Goal: Complete Application Form: Complete application form

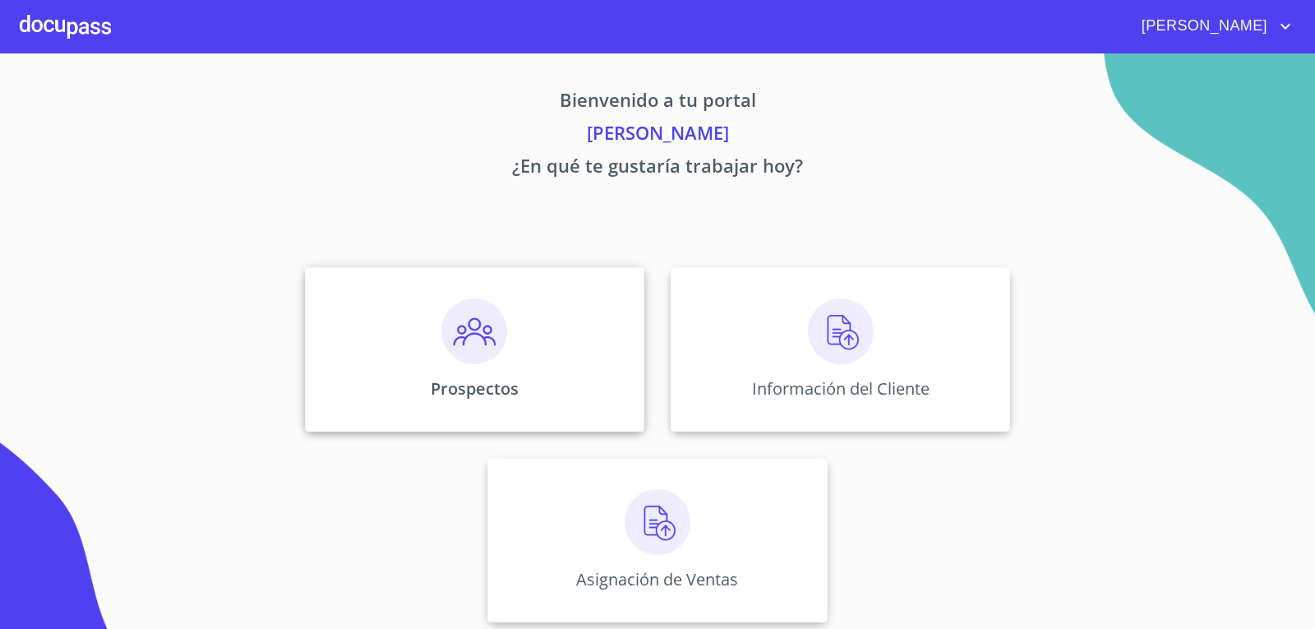
click at [405, 318] on div "Prospectos" at bounding box center [474, 349] width 339 height 164
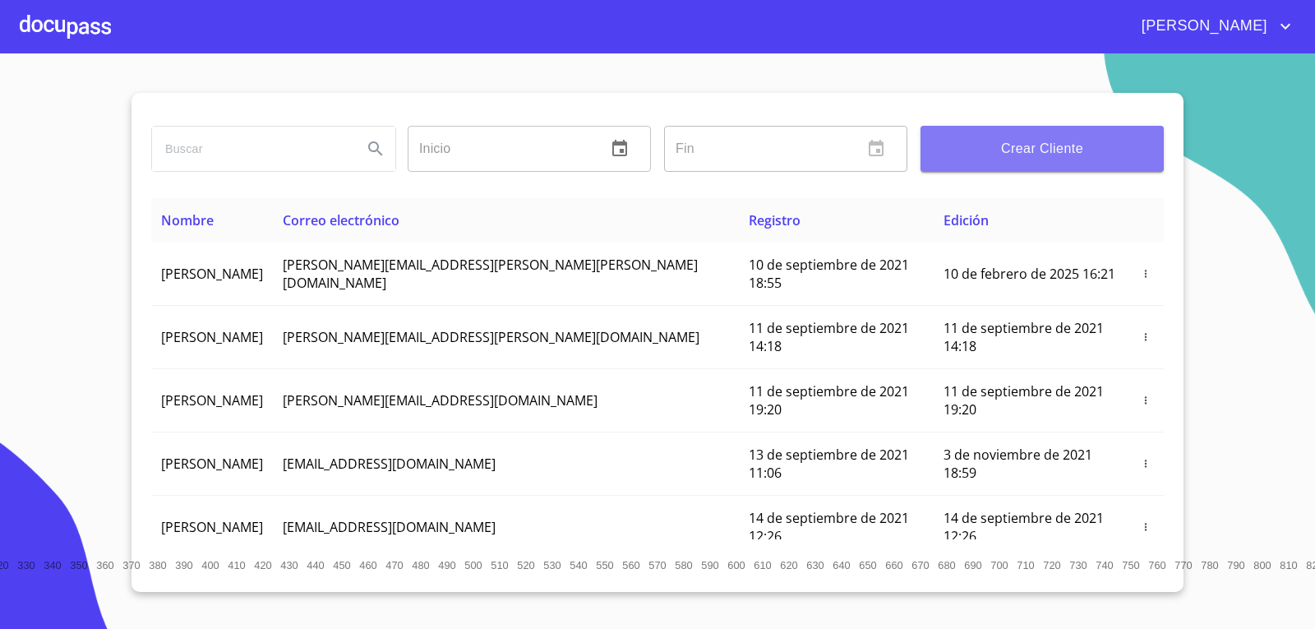
click at [983, 153] on span "Crear Cliente" at bounding box center [1041, 148] width 217 height 23
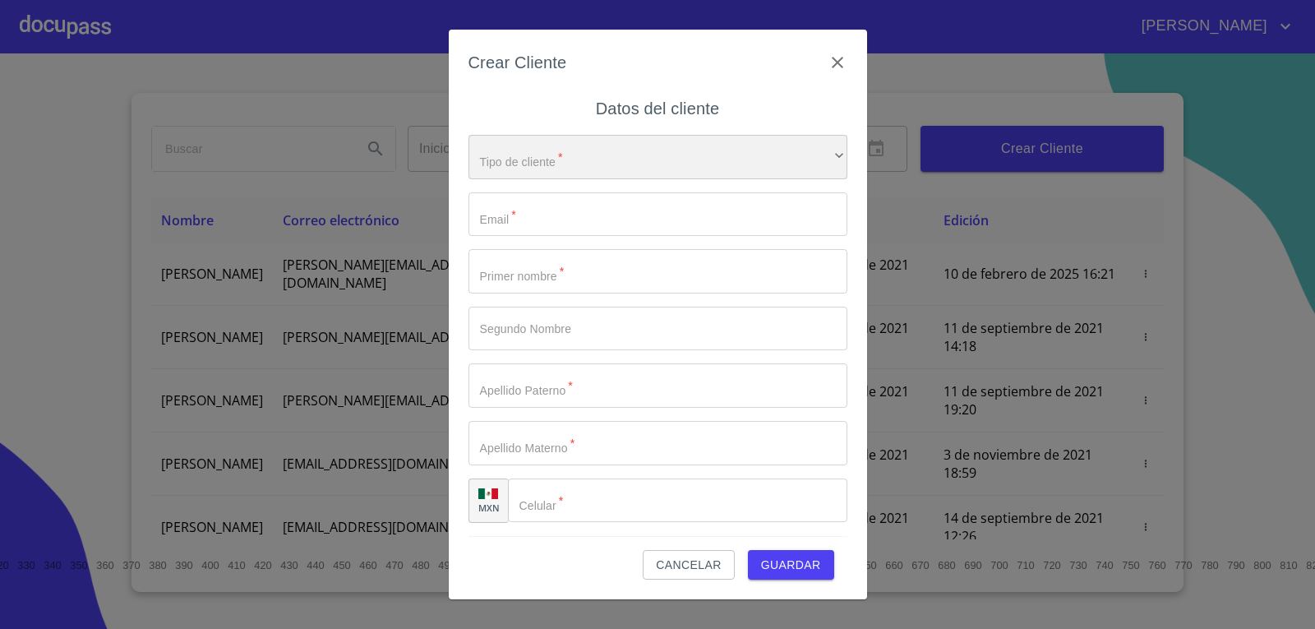
click at [533, 154] on div "​" at bounding box center [657, 157] width 379 height 44
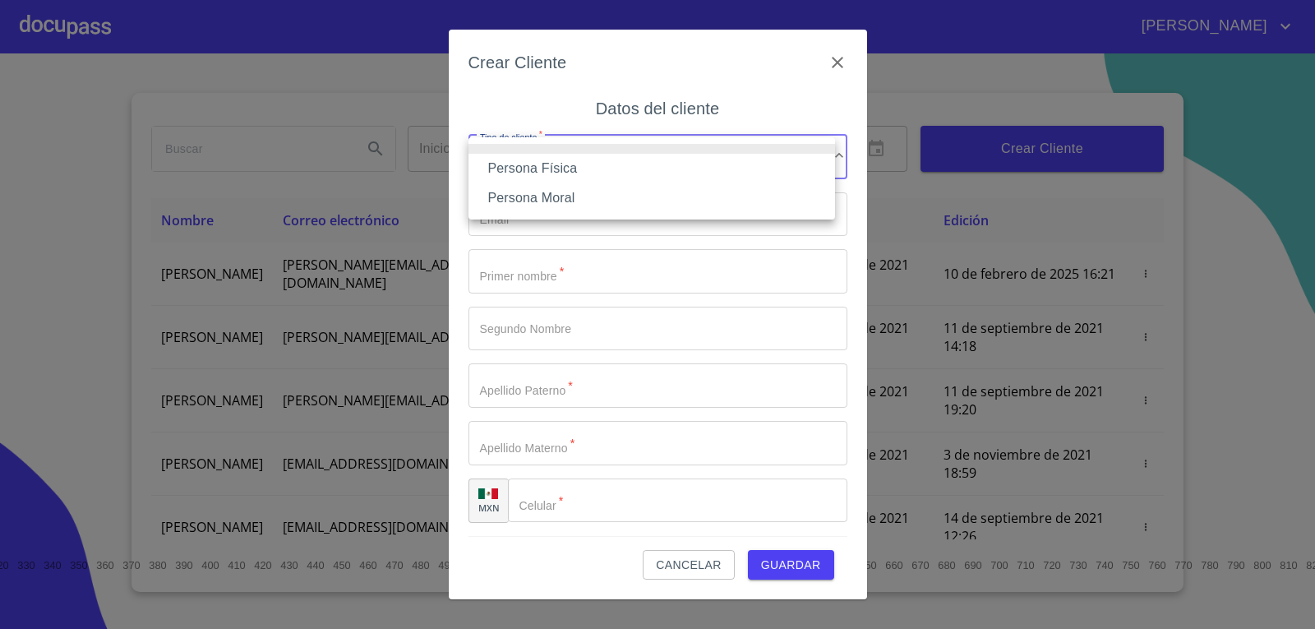
click at [543, 168] on li "Persona Física" at bounding box center [651, 169] width 366 height 30
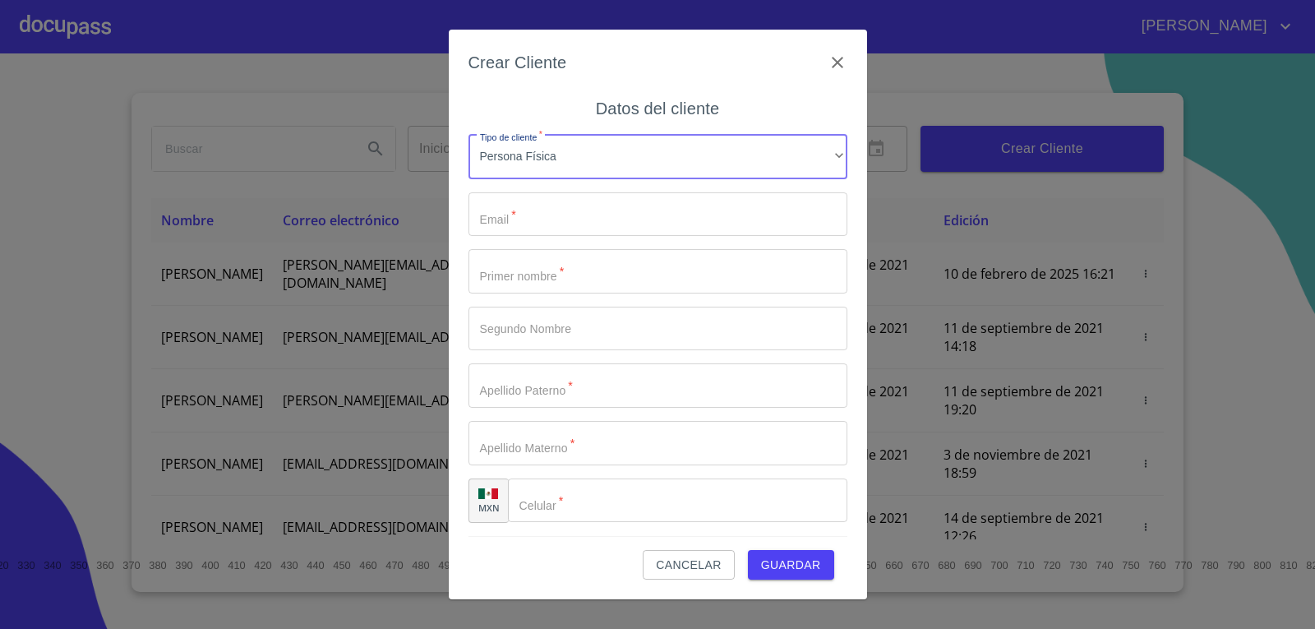
click at [540, 221] on input "Tipo de cliente   *" at bounding box center [657, 214] width 379 height 44
type input "F"
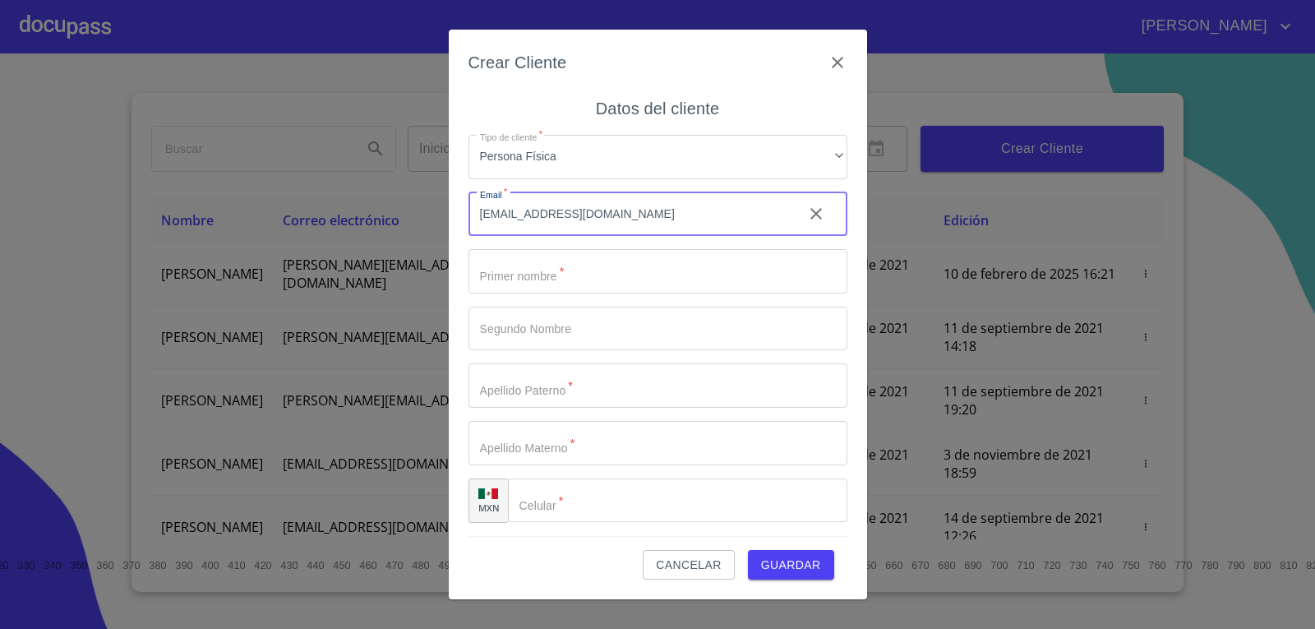
type input "[EMAIL_ADDRESS][DOMAIN_NAME]"
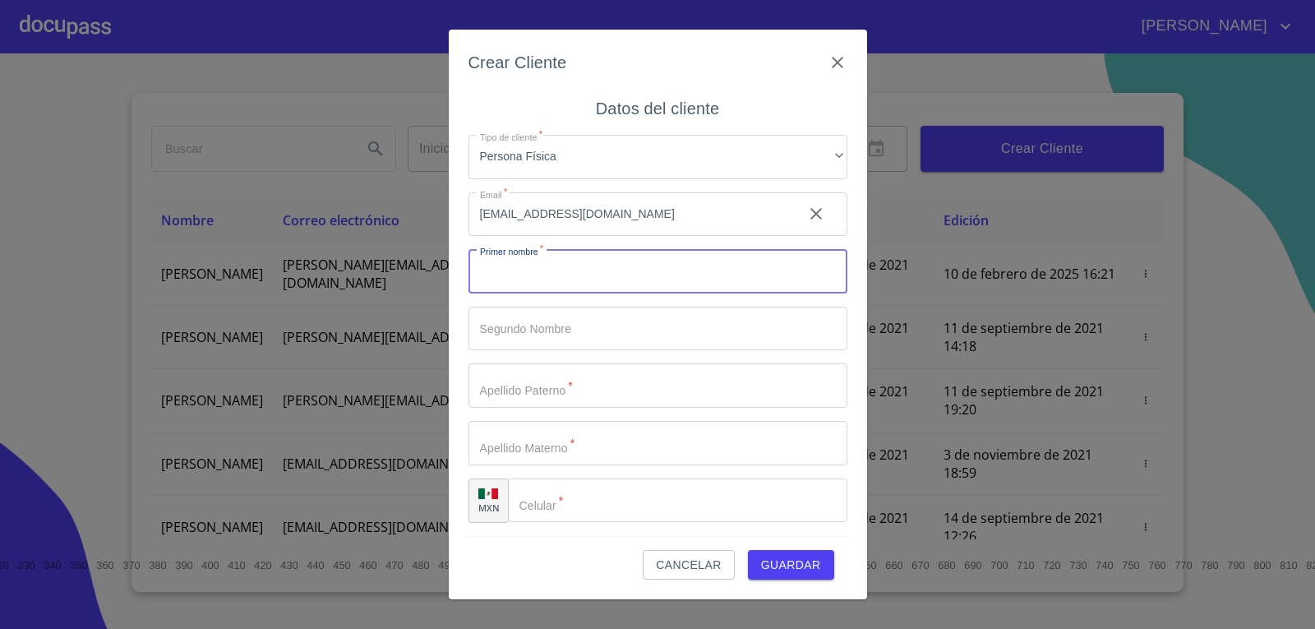
click at [544, 270] on input "Tipo de cliente   *" at bounding box center [657, 271] width 379 height 44
type input "[PERSON_NAME]"
click at [521, 329] on input "Tipo de cliente   *" at bounding box center [657, 328] width 379 height 44
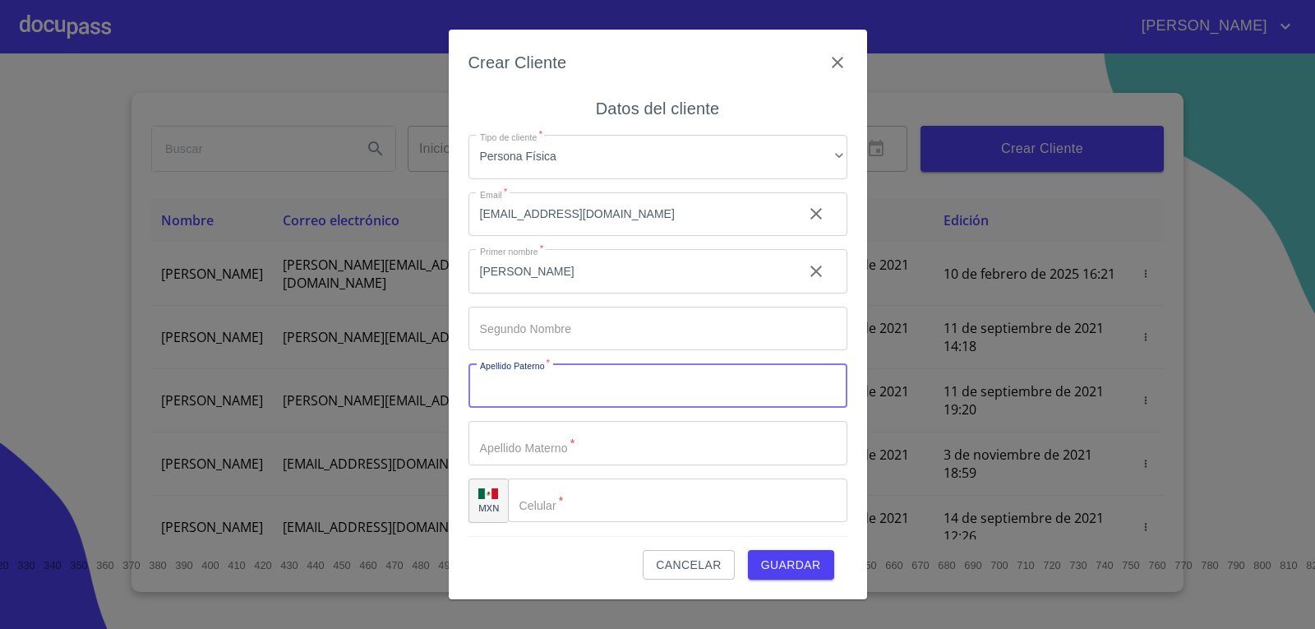
click at [509, 394] on input "Tipo de cliente   *" at bounding box center [657, 385] width 379 height 44
type input "GUTIERREZ"
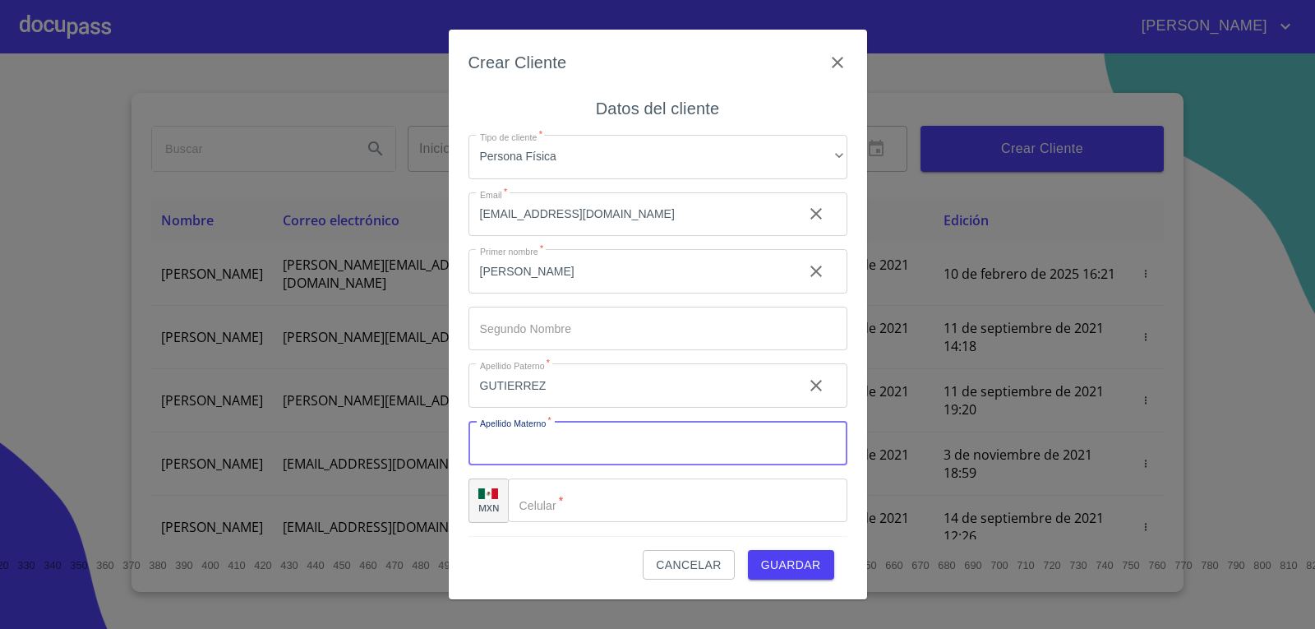
click at [491, 453] on input "Tipo de cliente   *" at bounding box center [657, 443] width 379 height 44
type input "[PERSON_NAME]"
click at [539, 514] on div "+52 ​" at bounding box center [678, 500] width 338 height 44
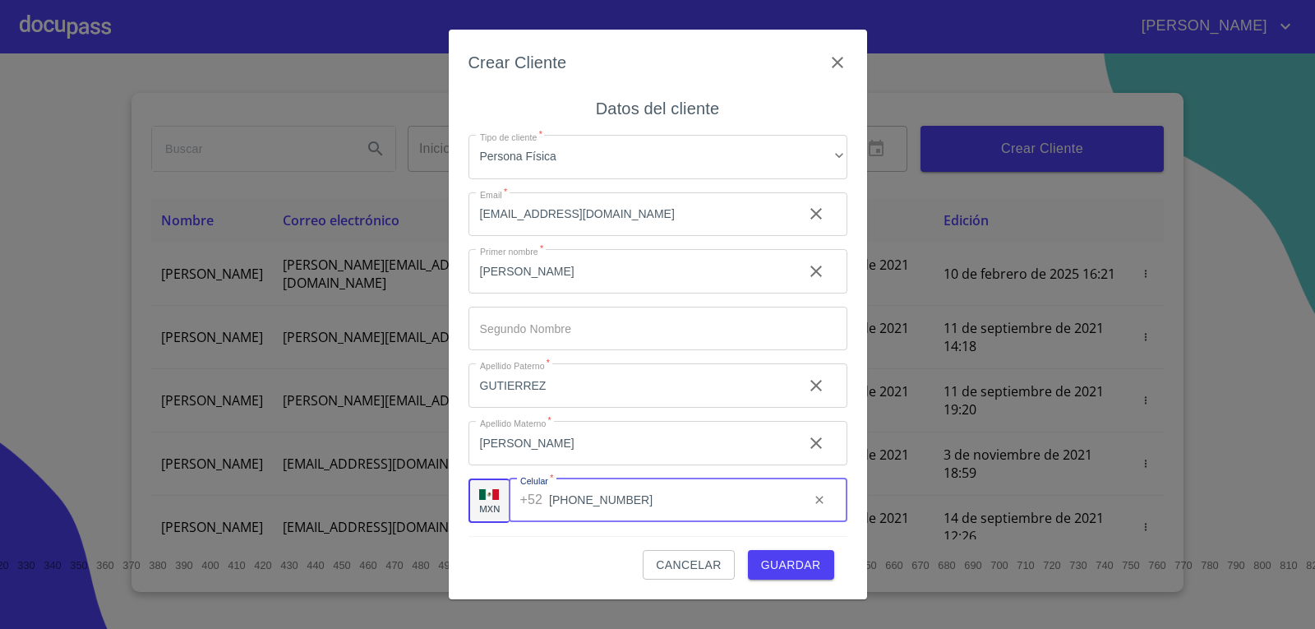
type input "[PHONE_NUMBER]"
click at [806, 563] on span "Guardar" at bounding box center [791, 565] width 60 height 21
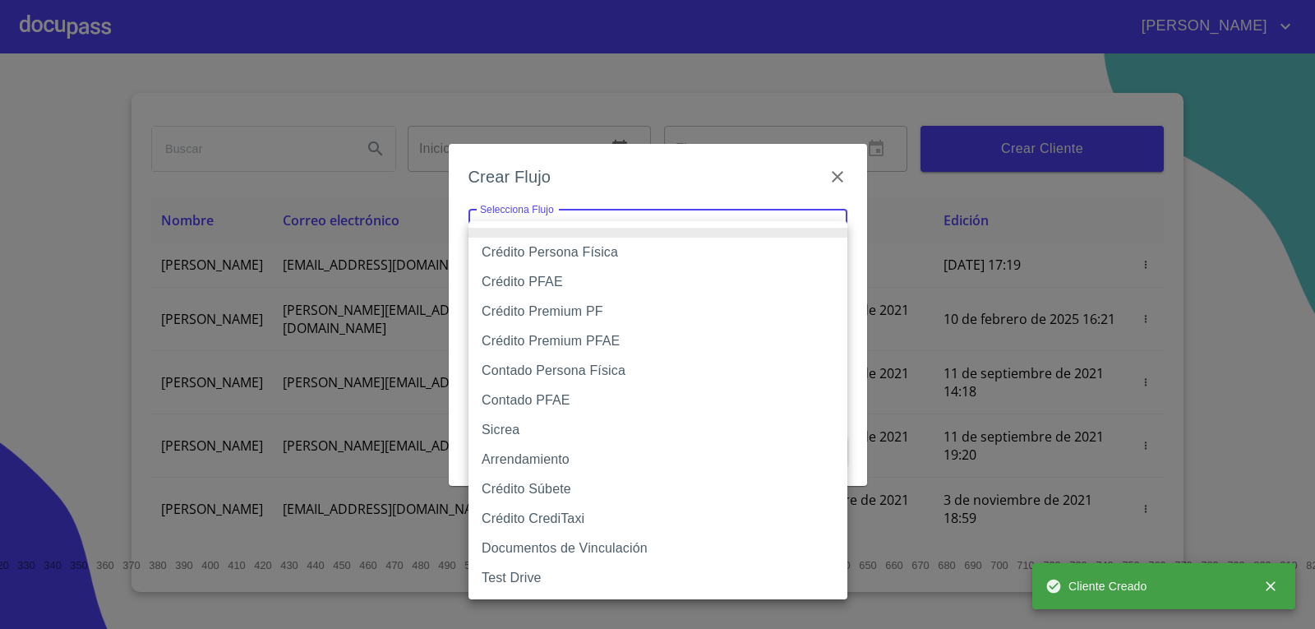
click at [707, 245] on body "[PERSON_NAME] ​ Fin ​ Crear Cliente Nombre Correo electrónico Registro Edición …" at bounding box center [657, 314] width 1315 height 629
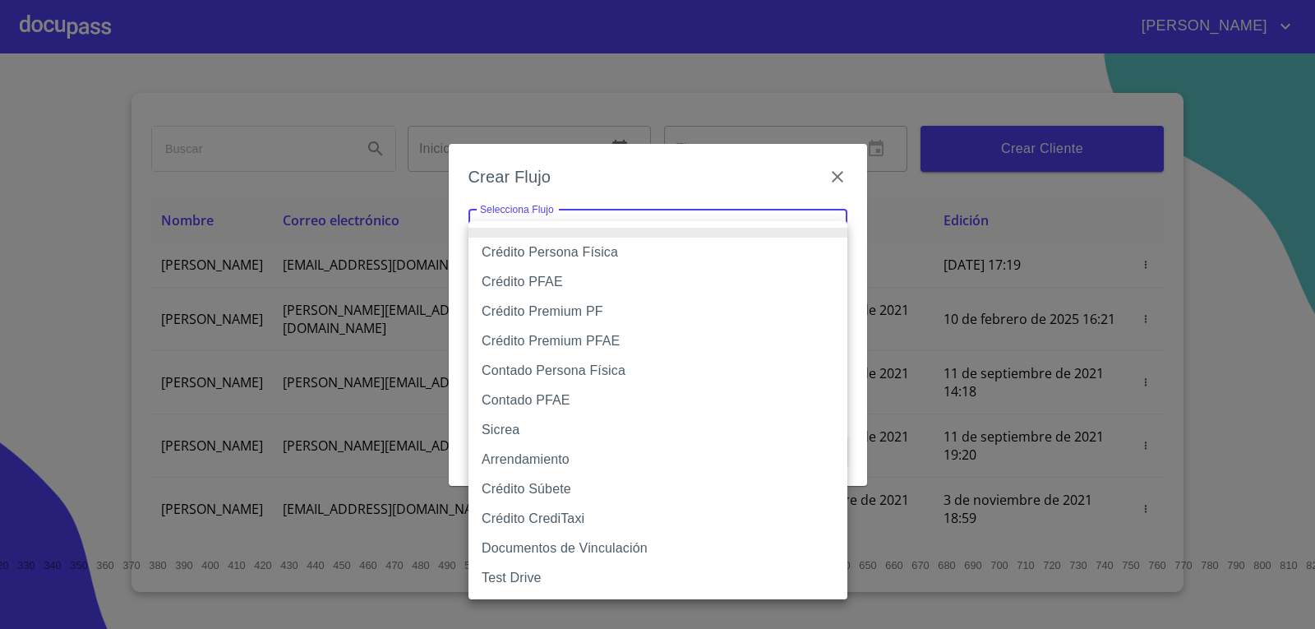
click at [587, 281] on li "Crédito PFAE" at bounding box center [657, 282] width 379 height 30
type input "60bfa0150d9865ccc24afd7c"
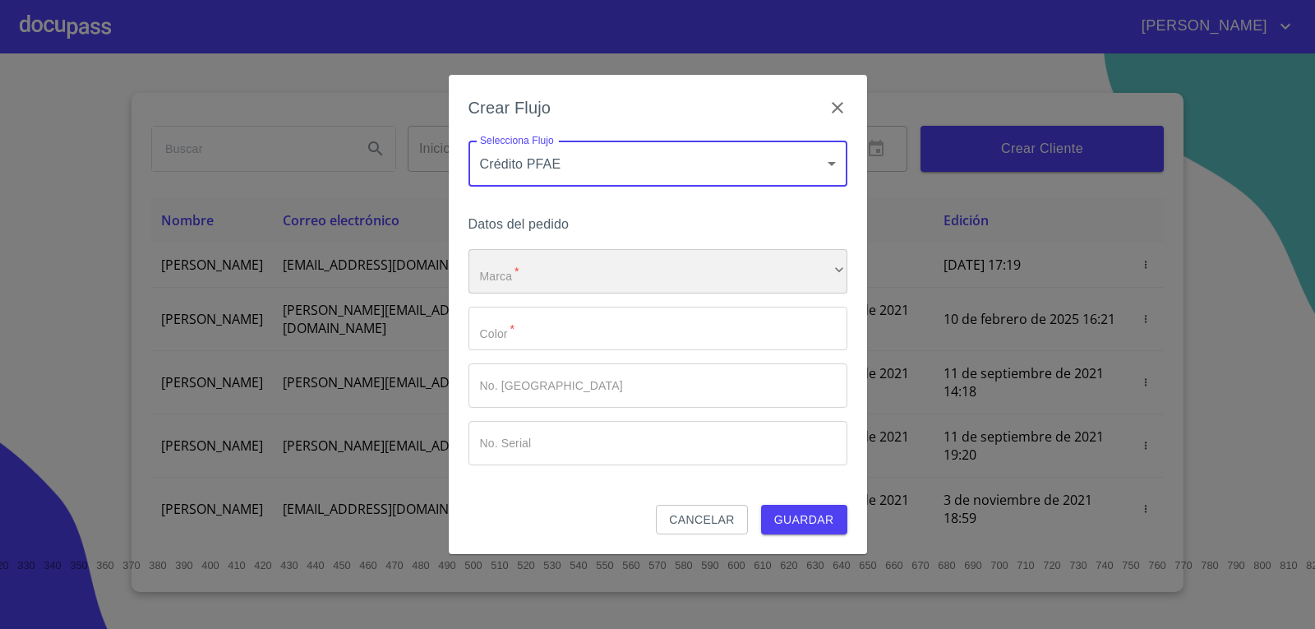
click at [685, 272] on div "​" at bounding box center [657, 271] width 379 height 44
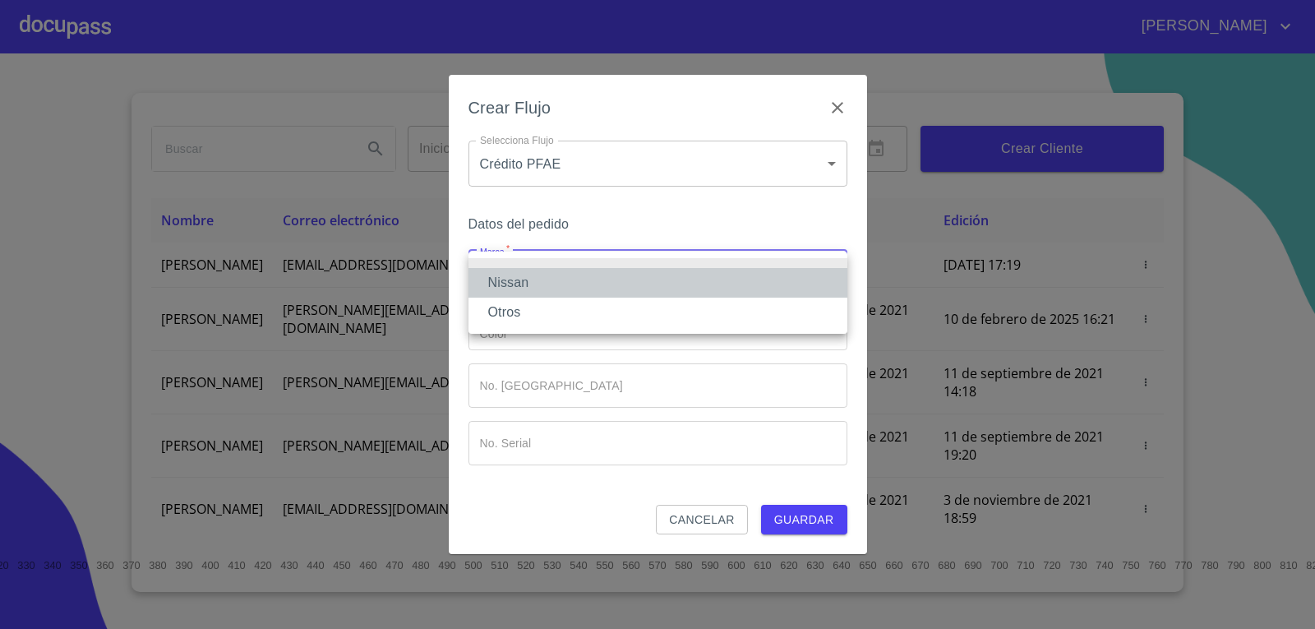
click at [532, 279] on li "Nissan" at bounding box center [657, 283] width 379 height 30
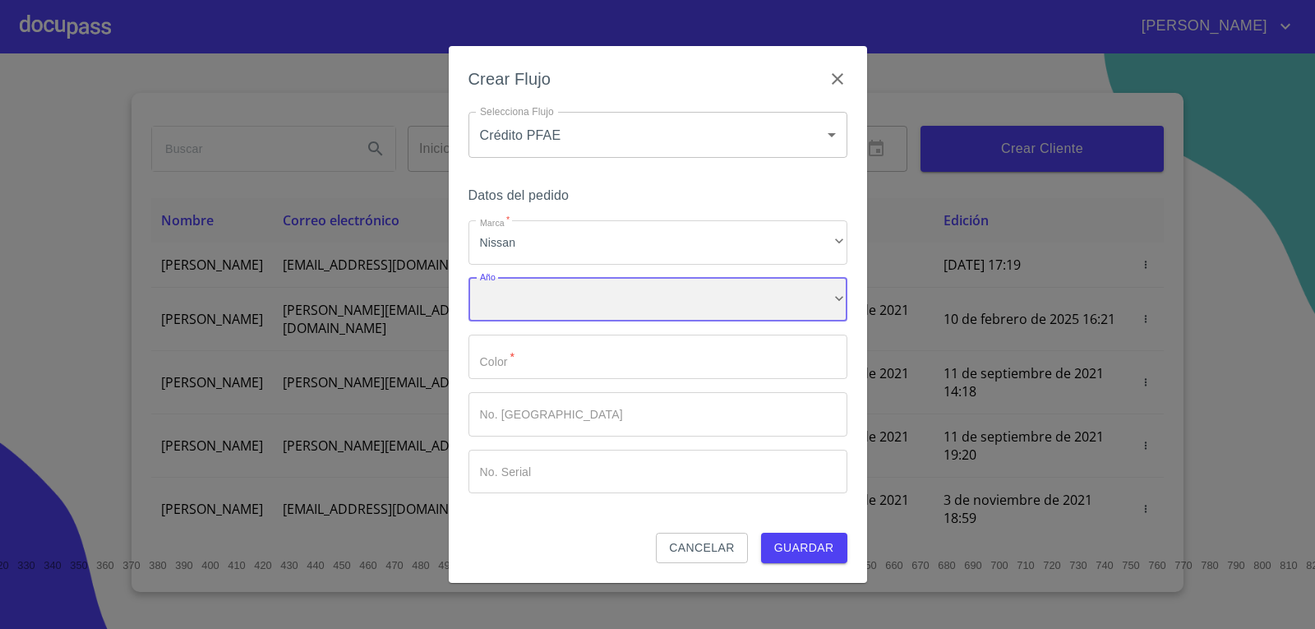
click at [550, 292] on div "​" at bounding box center [657, 300] width 379 height 44
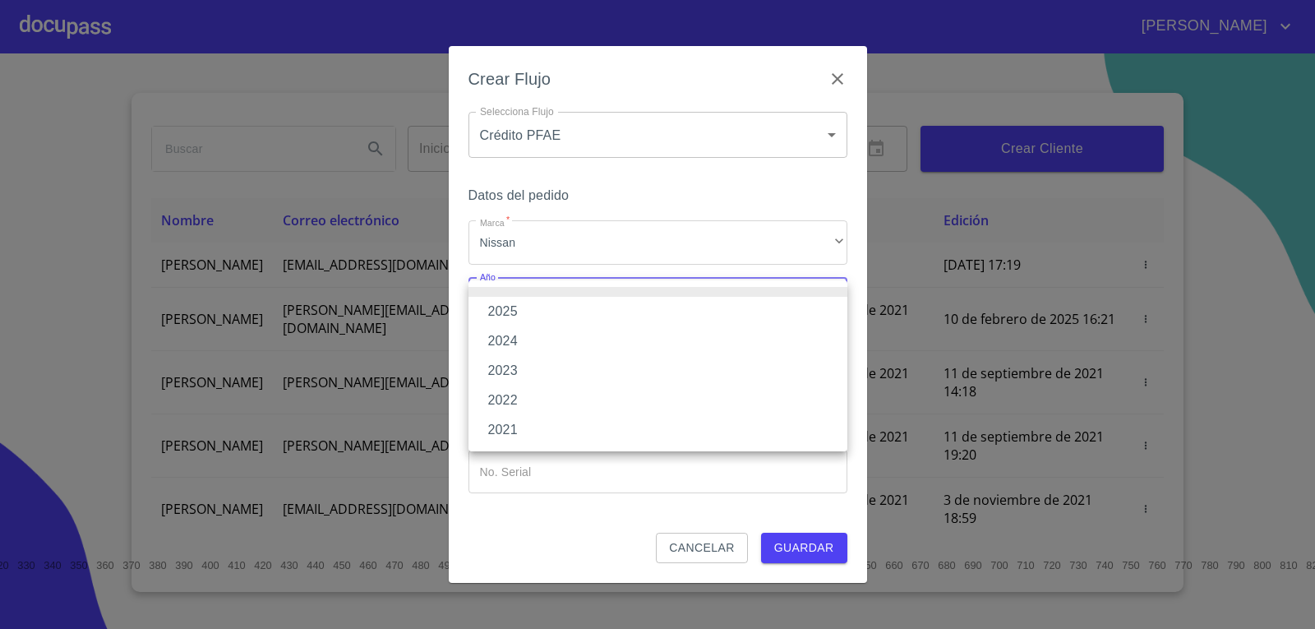
click at [511, 308] on li "2025" at bounding box center [657, 312] width 379 height 30
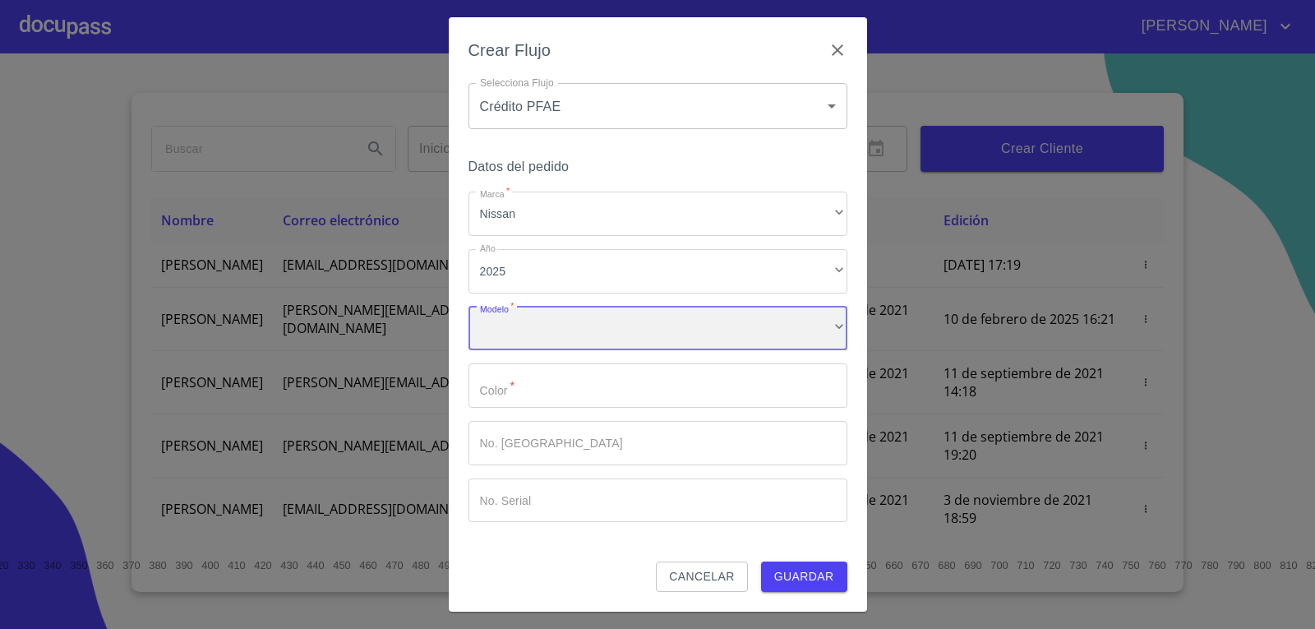
click at [536, 320] on div "​" at bounding box center [657, 328] width 379 height 44
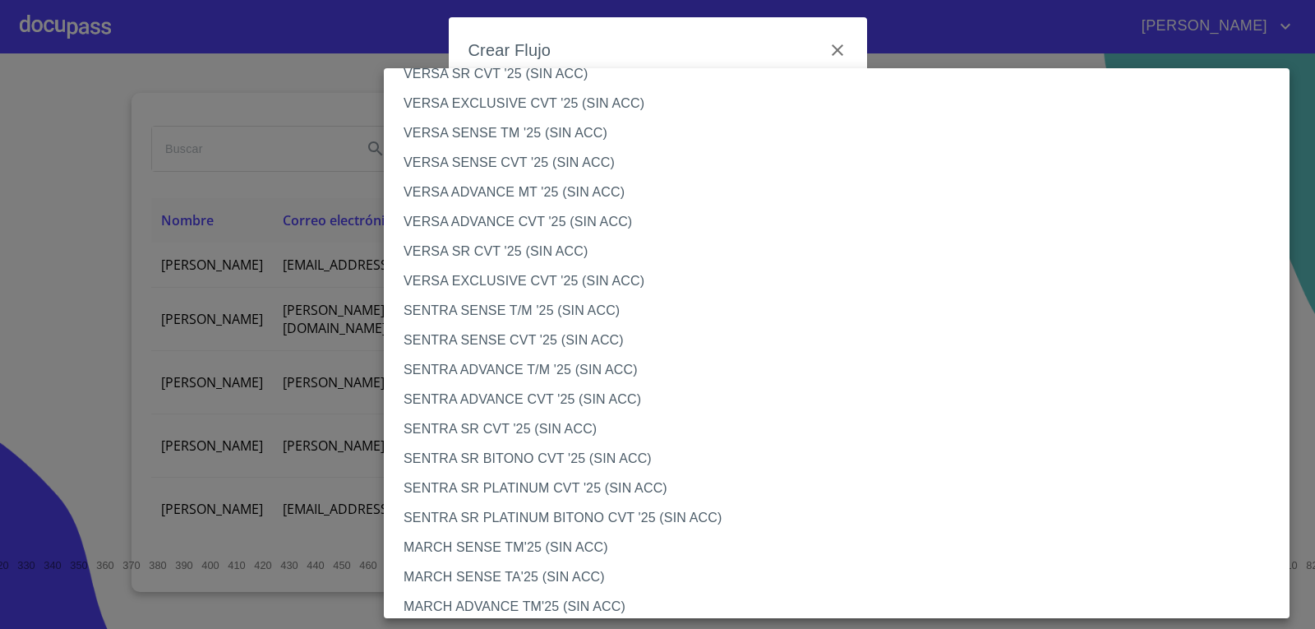
scroll to position [707, 0]
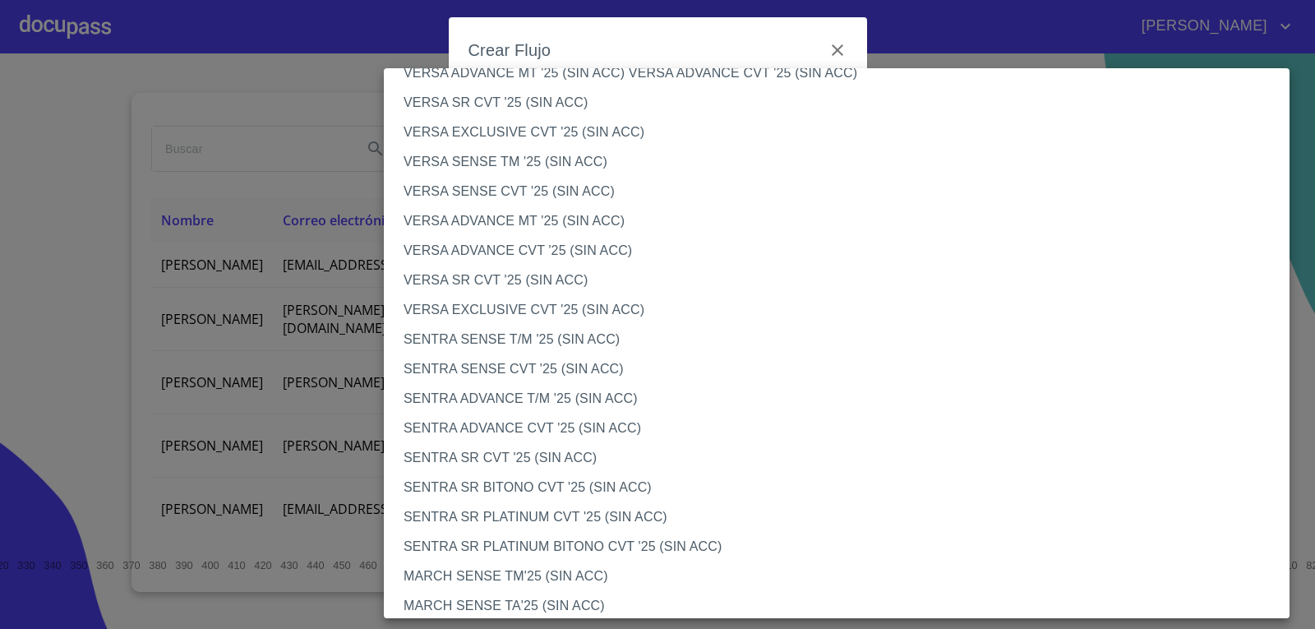
click at [495, 190] on li "VERSA SENSE CVT '25 (SIN ACC)" at bounding box center [843, 192] width 918 height 30
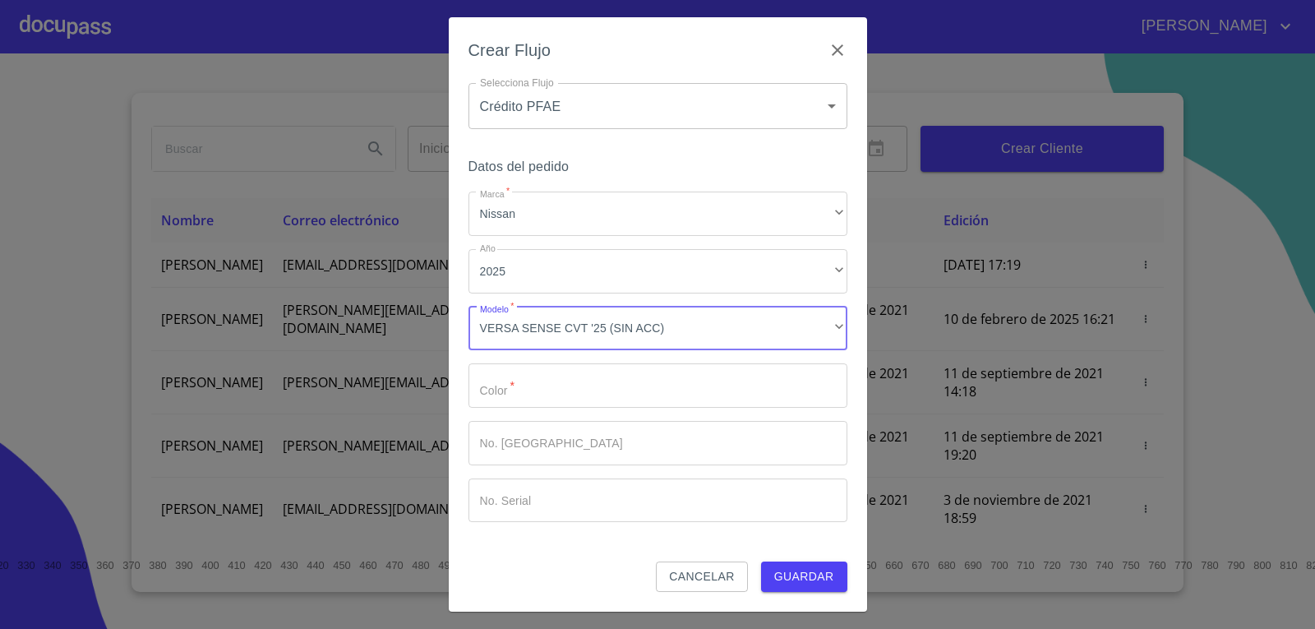
click at [535, 387] on input "Marca   *" at bounding box center [657, 385] width 379 height 44
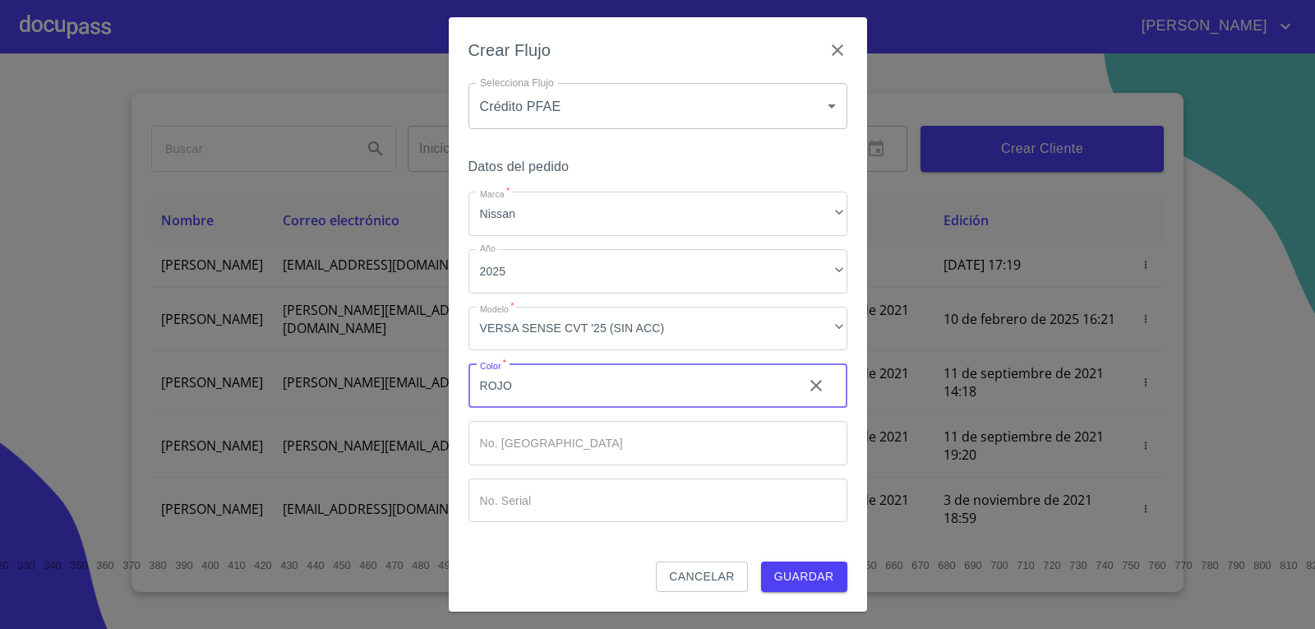
type input "ROJO"
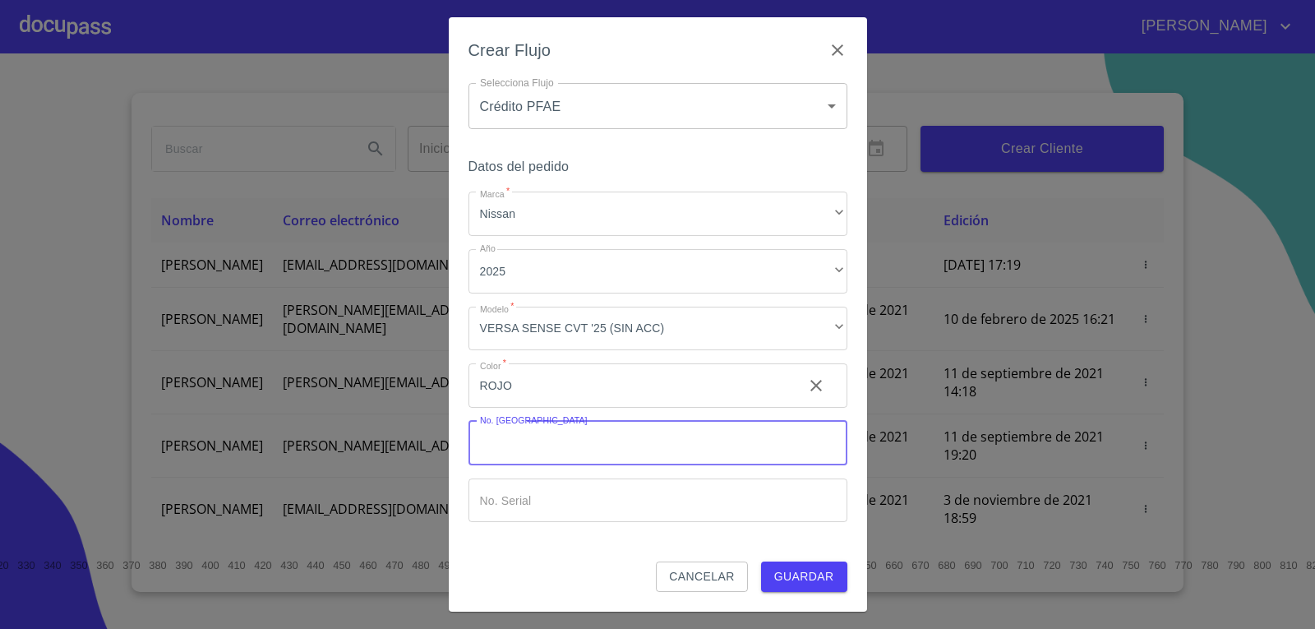
click at [535, 443] on input "Marca   *" at bounding box center [657, 443] width 379 height 44
click at [797, 580] on span "Guardar" at bounding box center [804, 576] width 60 height 21
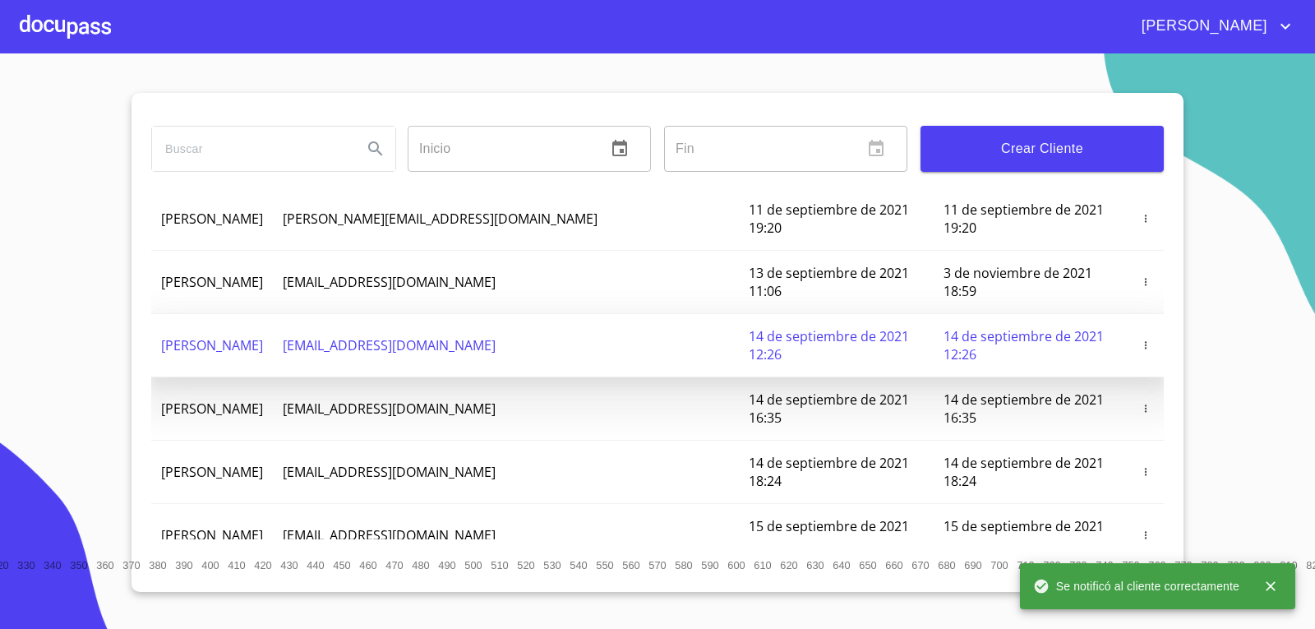
scroll to position [0, 0]
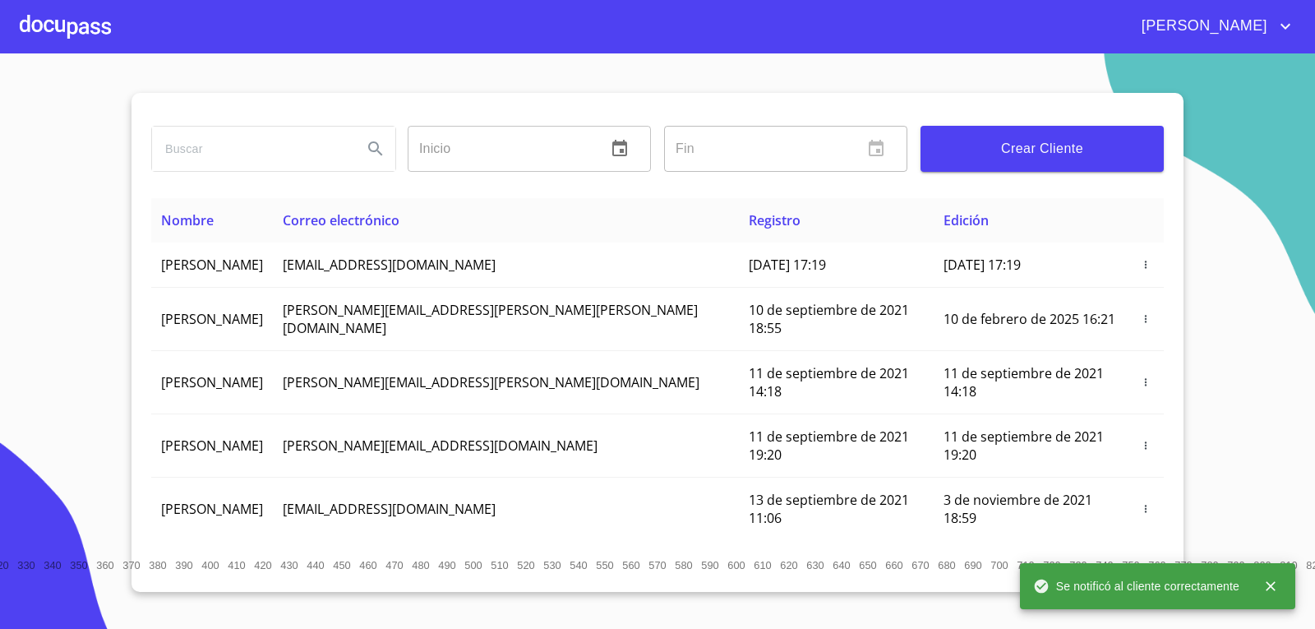
click at [63, 30] on div at bounding box center [65, 26] width 91 height 53
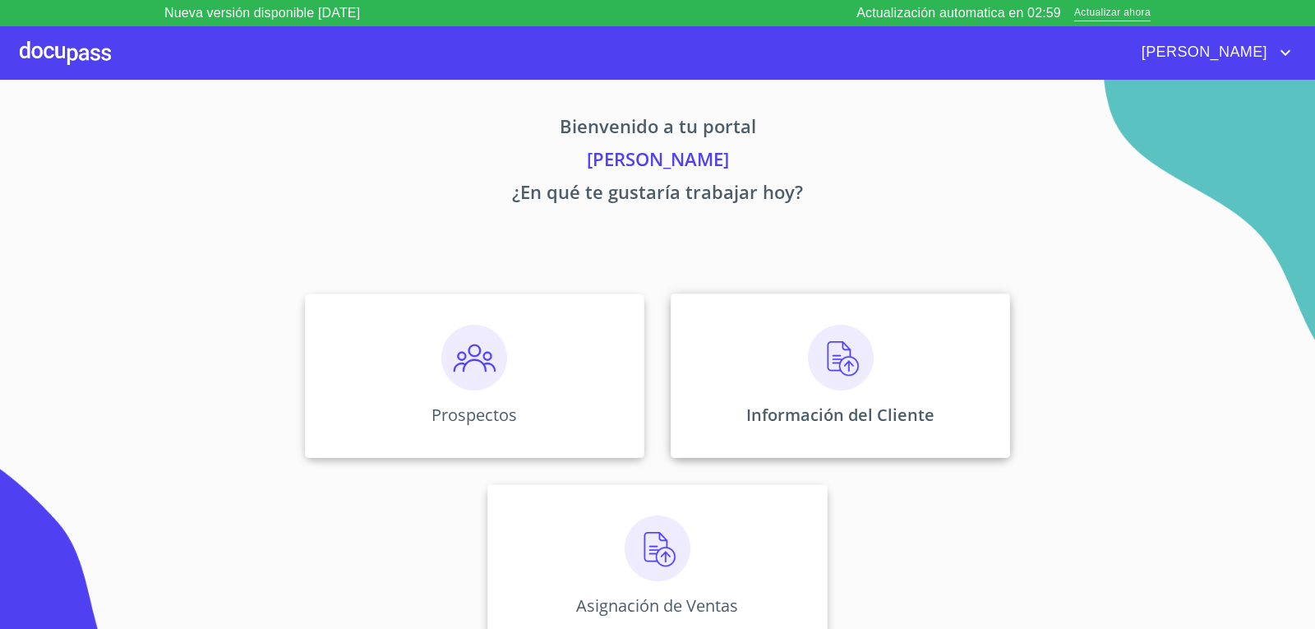
click at [845, 371] on img at bounding box center [841, 358] width 66 height 66
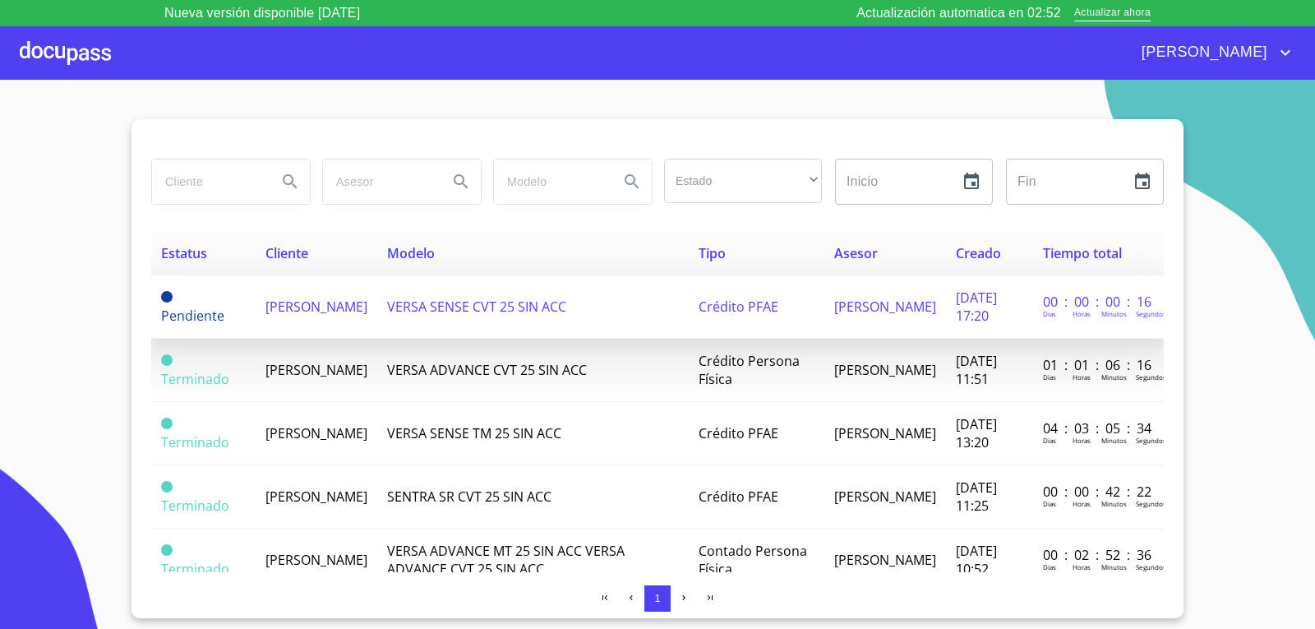
click at [302, 303] on span "[PERSON_NAME]" at bounding box center [316, 306] width 102 height 18
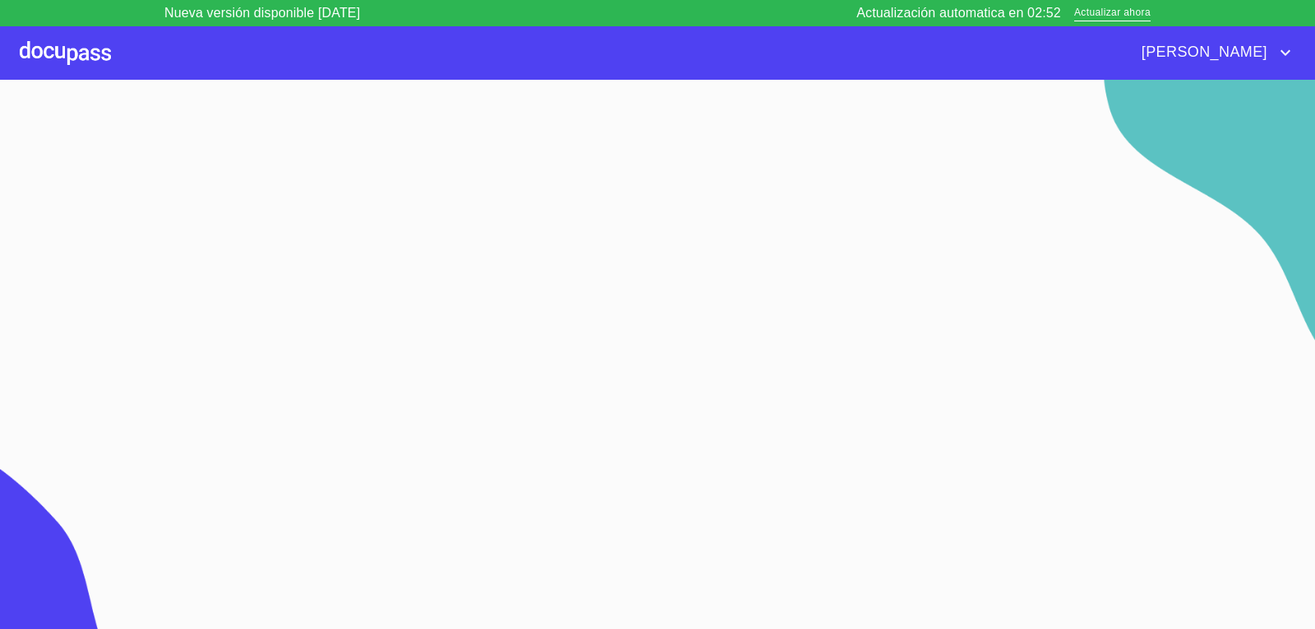
click at [302, 303] on section at bounding box center [657, 367] width 1315 height 575
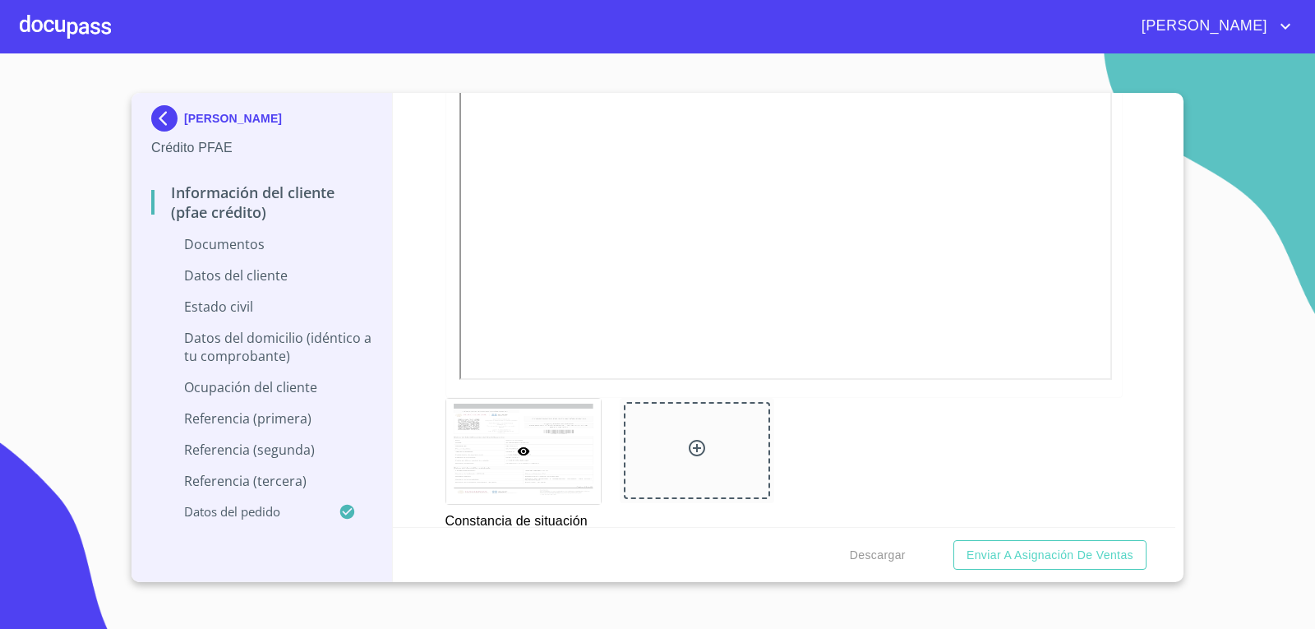
scroll to position [2722, 0]
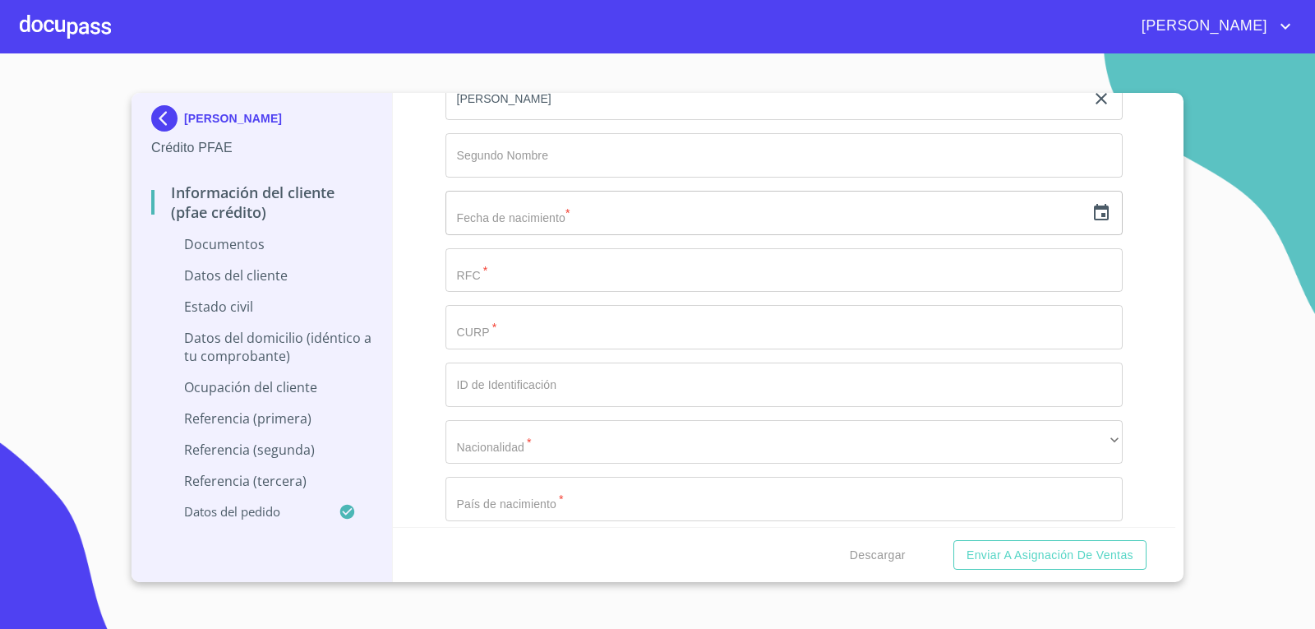
scroll to position [3122, 0]
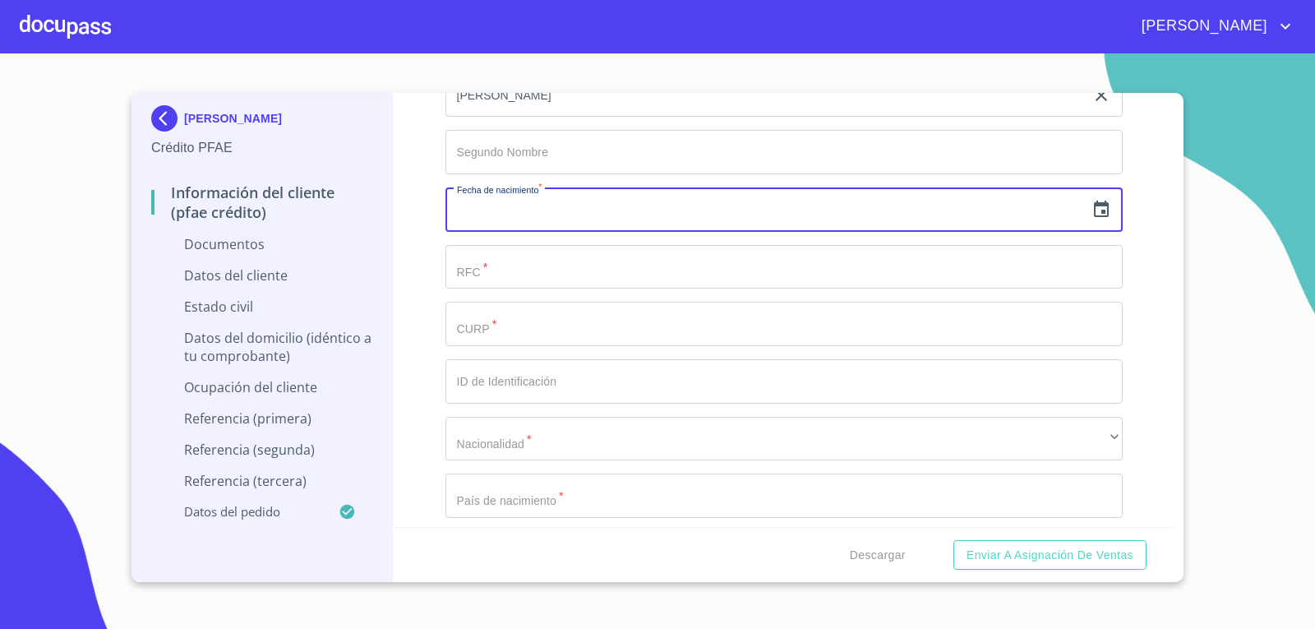
click at [546, 219] on input "text" at bounding box center [765, 209] width 640 height 44
click at [1091, 209] on icon "button" at bounding box center [1101, 210] width 20 height 20
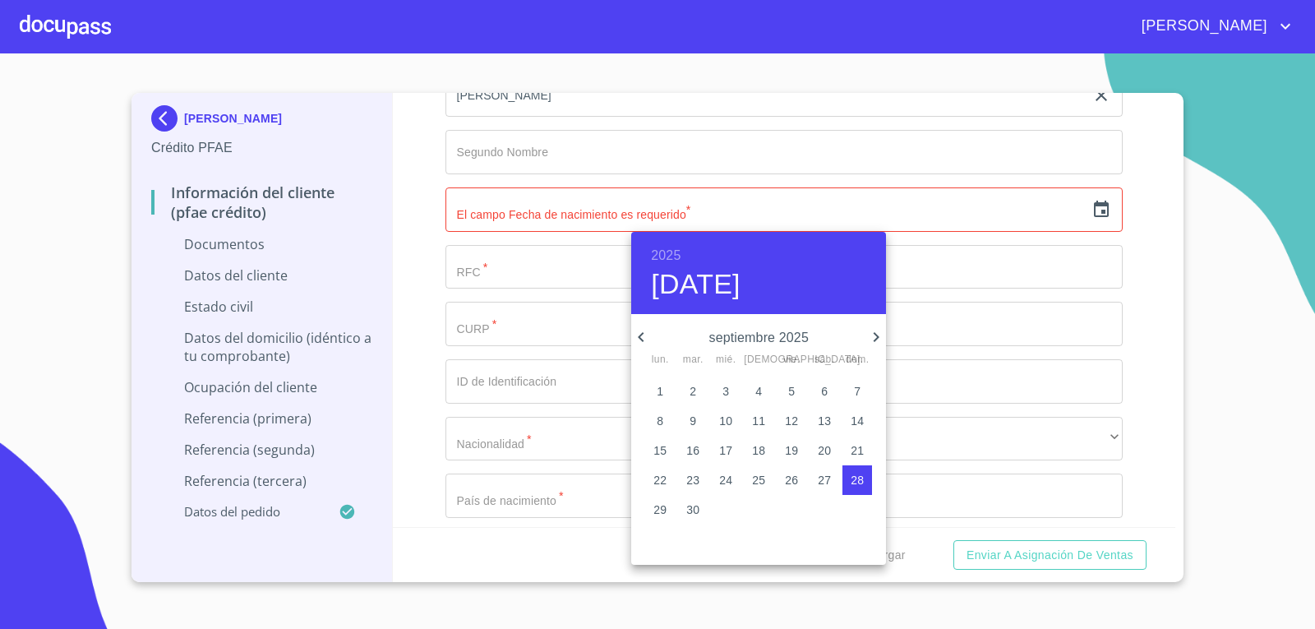
click at [792, 337] on p "septiembre 2025" at bounding box center [758, 338] width 215 height 20
click at [670, 249] on h6 "2025" at bounding box center [666, 255] width 30 height 23
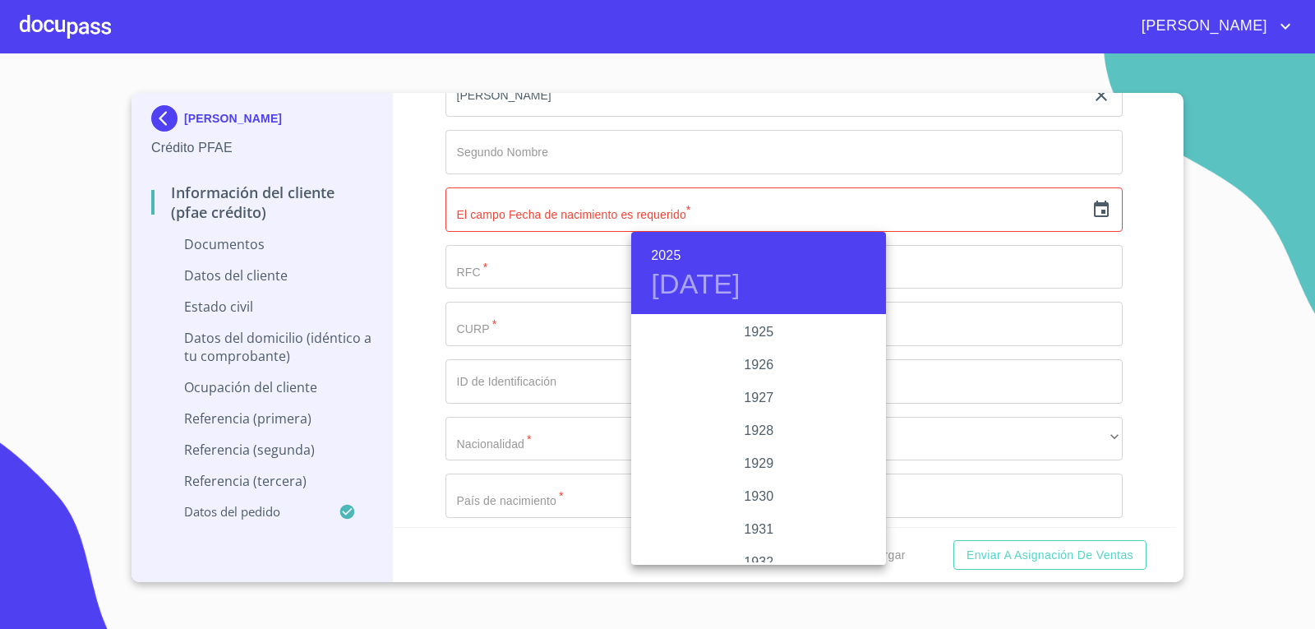
scroll to position [3188, 0]
click at [657, 254] on h6 "2025" at bounding box center [666, 255] width 30 height 23
click at [739, 444] on div "1973" at bounding box center [758, 447] width 255 height 33
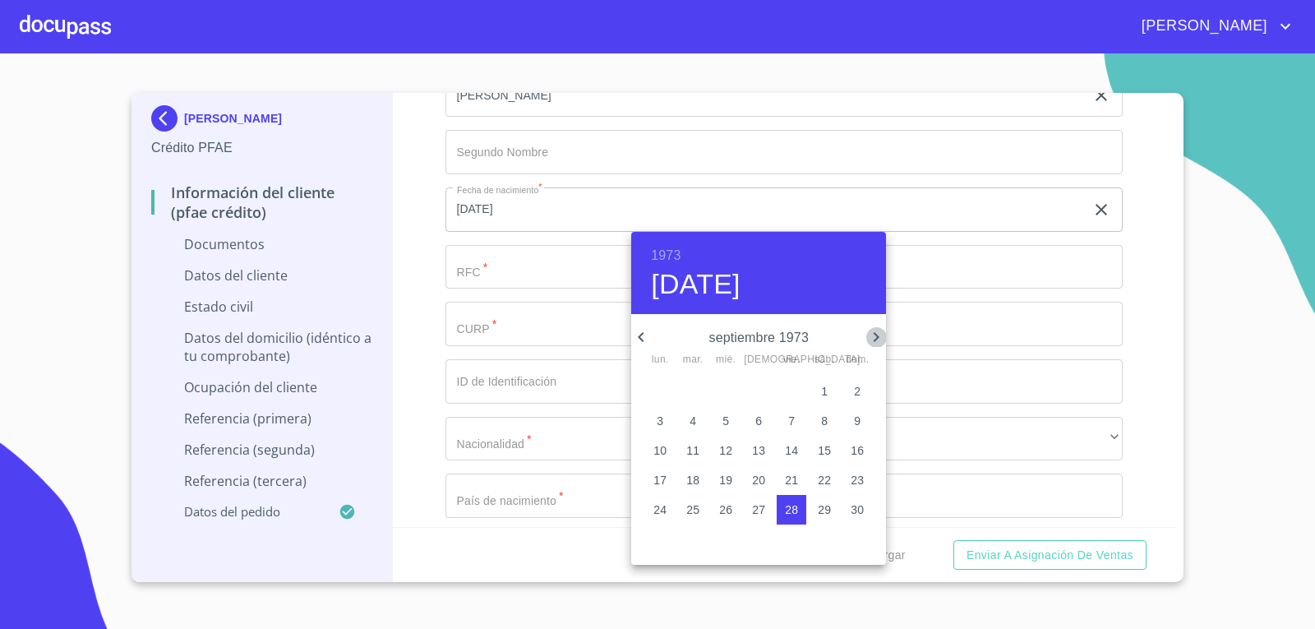
click at [875, 336] on icon "button" at bounding box center [876, 337] width 20 height 20
click at [690, 480] on p "20" at bounding box center [692, 480] width 13 height 16
type input "20 de nov. de 1973"
click at [1169, 251] on div at bounding box center [657, 314] width 1315 height 629
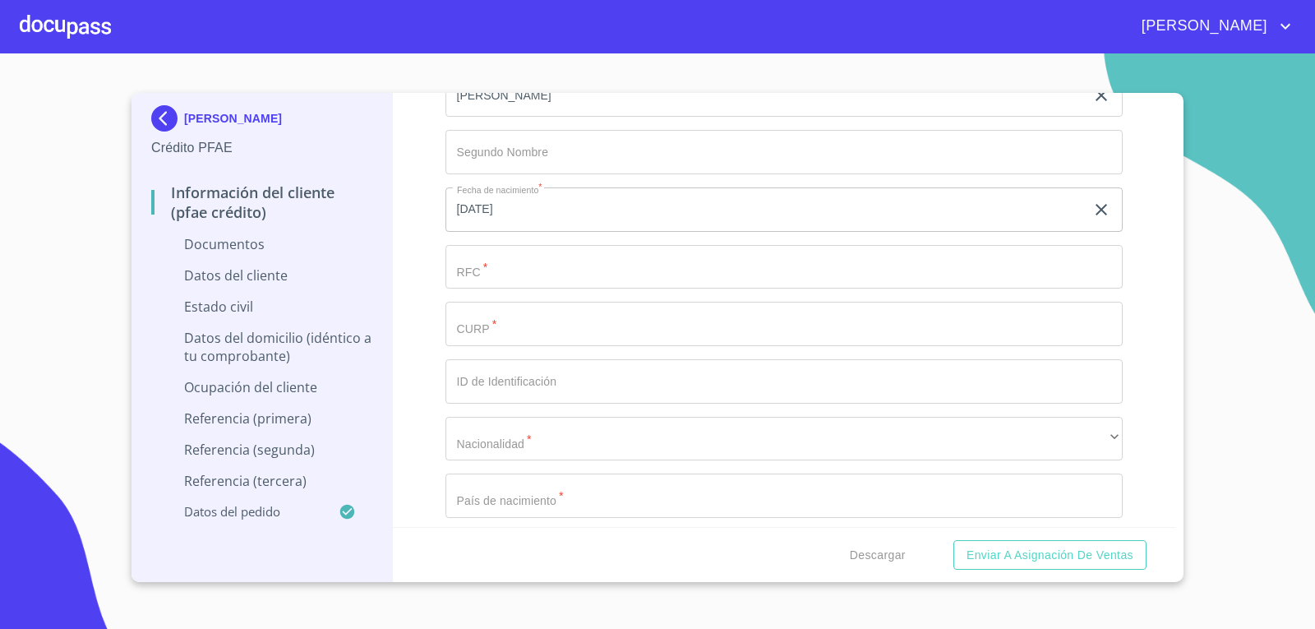
click at [512, 279] on input "Documento de identificación.   *" at bounding box center [784, 267] width 678 height 44
click at [557, 265] on input "Documento de identificación.   *" at bounding box center [784, 267] width 678 height 44
click at [495, 266] on input "Documento de identificación.   *" at bounding box center [784, 267] width 678 height 44
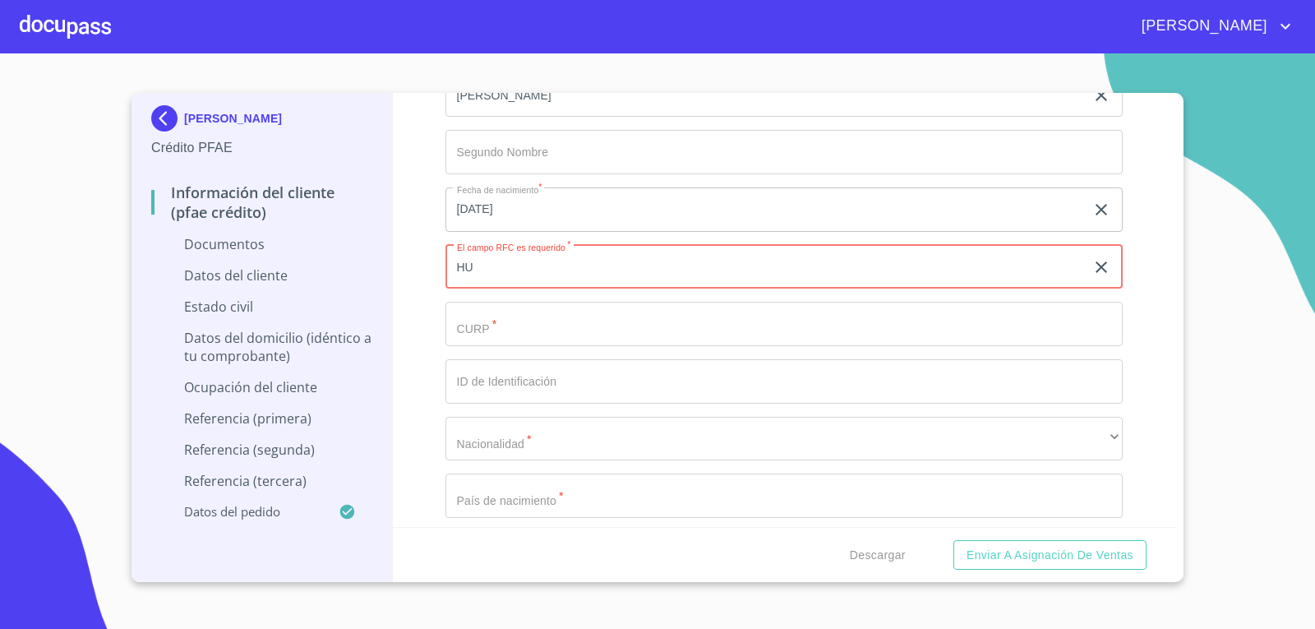
type input "H"
type input "GUFR731120HX0"
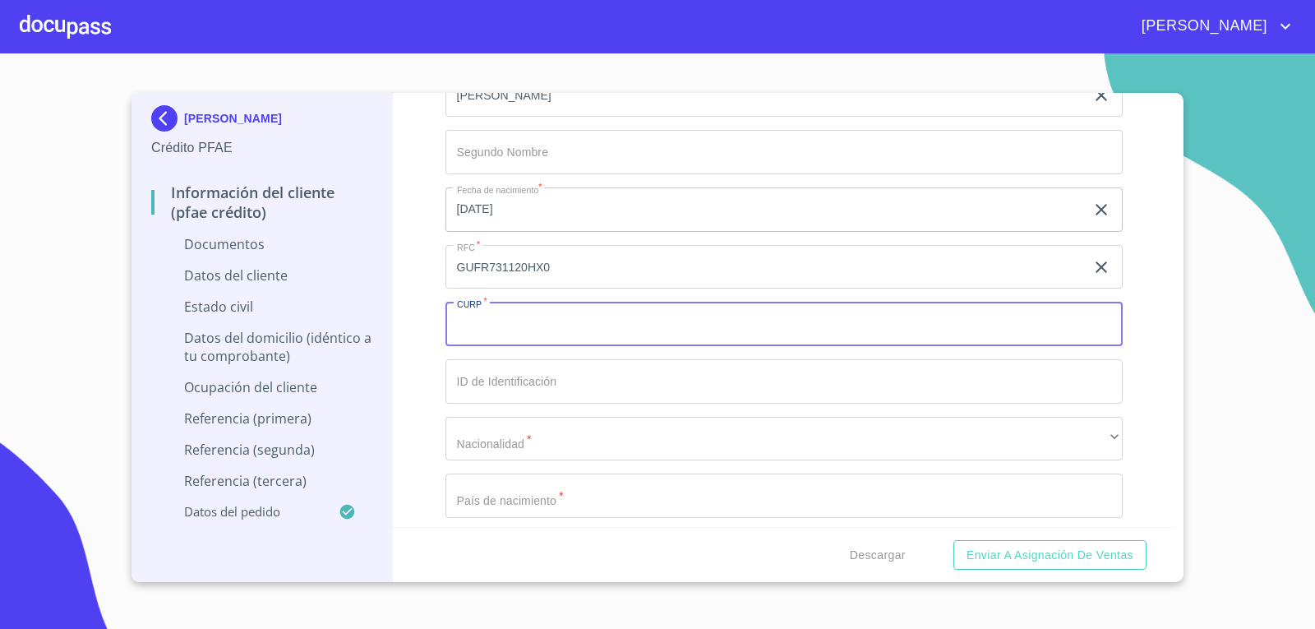
click at [490, 320] on input "Documento de identificación.   *" at bounding box center [784, 324] width 678 height 44
type input "GUFR731120HJCTRY07"
click at [514, 402] on input "Documento de identificación.   *" at bounding box center [784, 381] width 678 height 44
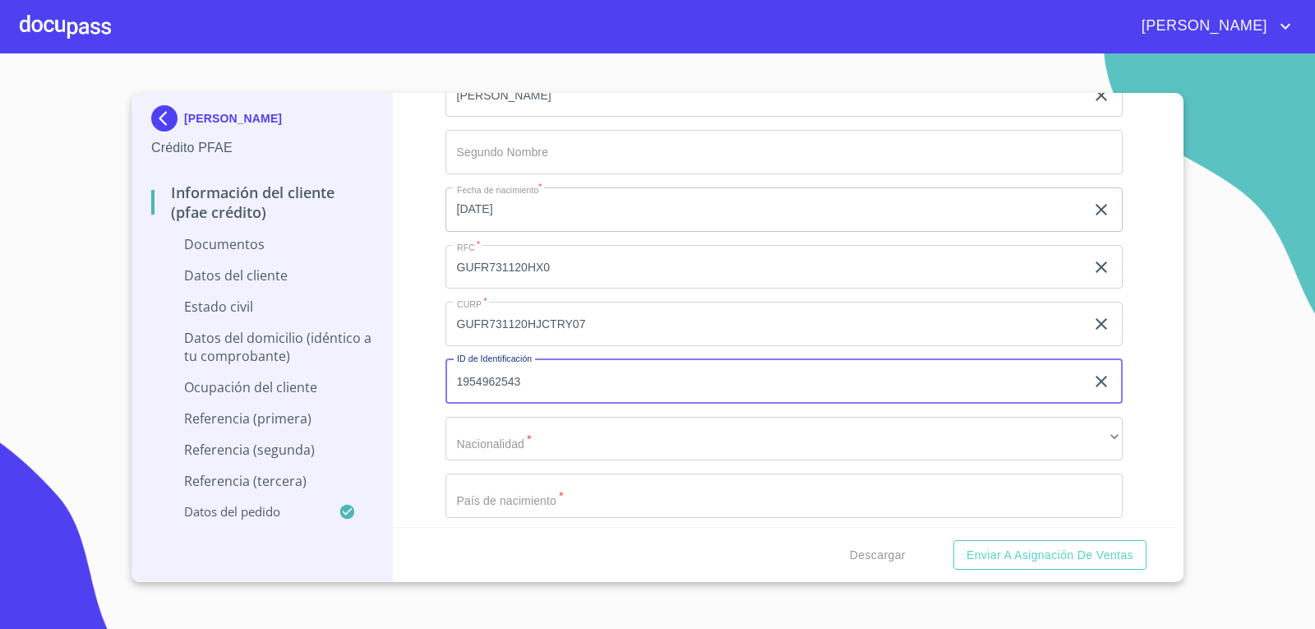
type input "1954962543"
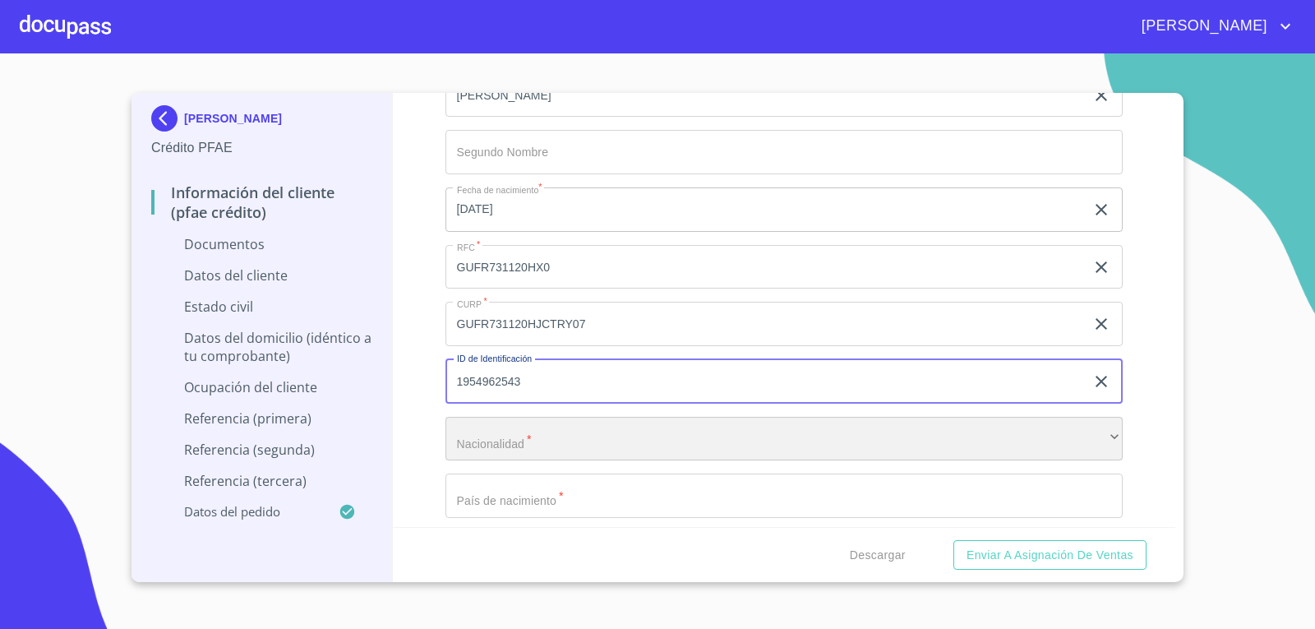
click at [509, 442] on div "​" at bounding box center [784, 439] width 678 height 44
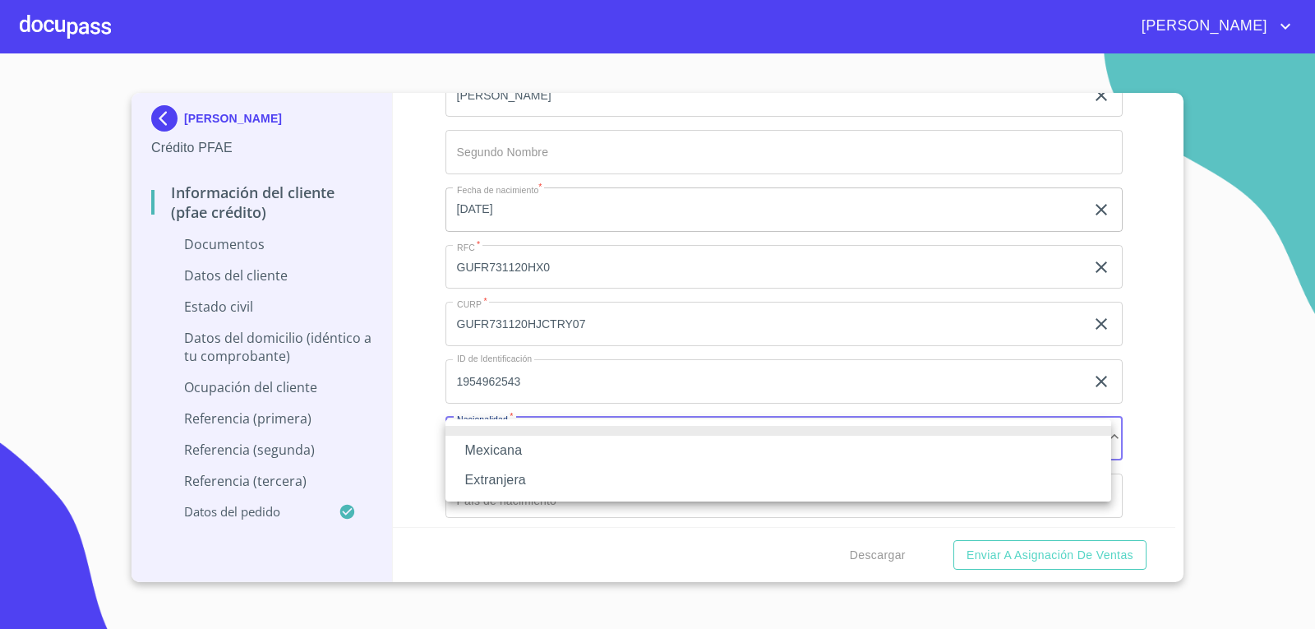
click at [499, 456] on li "Mexicana" at bounding box center [777, 450] width 665 height 30
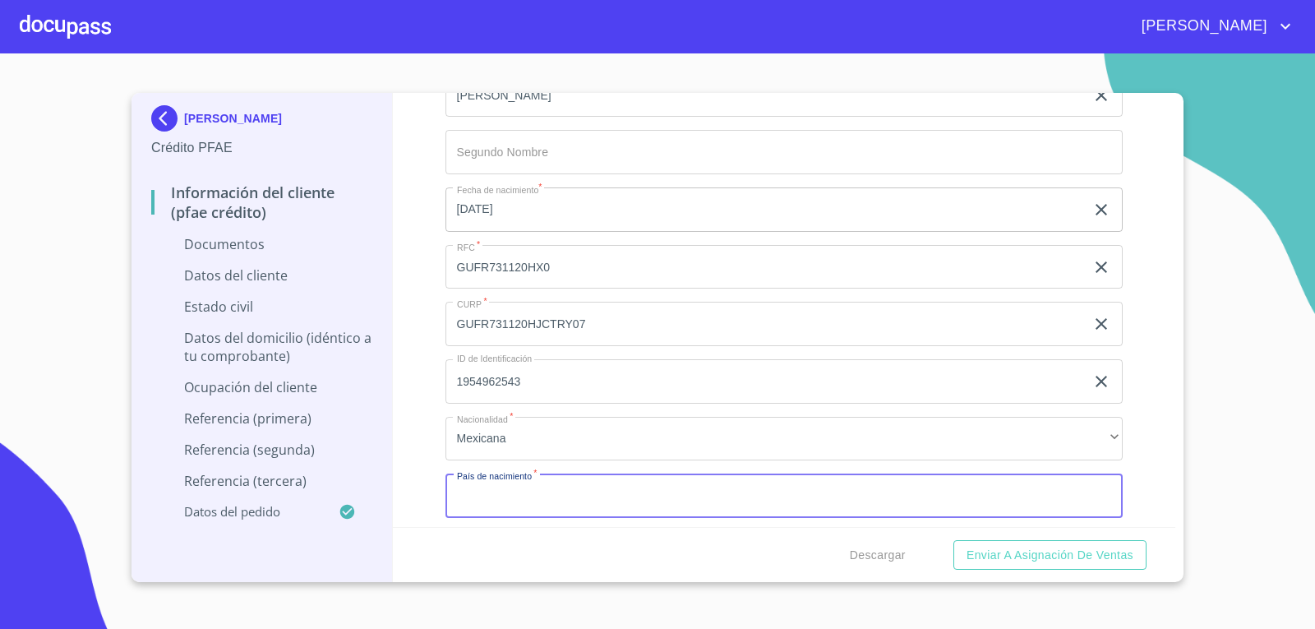
click at [521, 494] on input "Documento de identificación.   *" at bounding box center [784, 495] width 678 height 44
type input "MEXICO"
click at [1155, 424] on div "Información del cliente (PFAE crédito) Documentos Documento de identificación. …" at bounding box center [784, 310] width 783 height 434
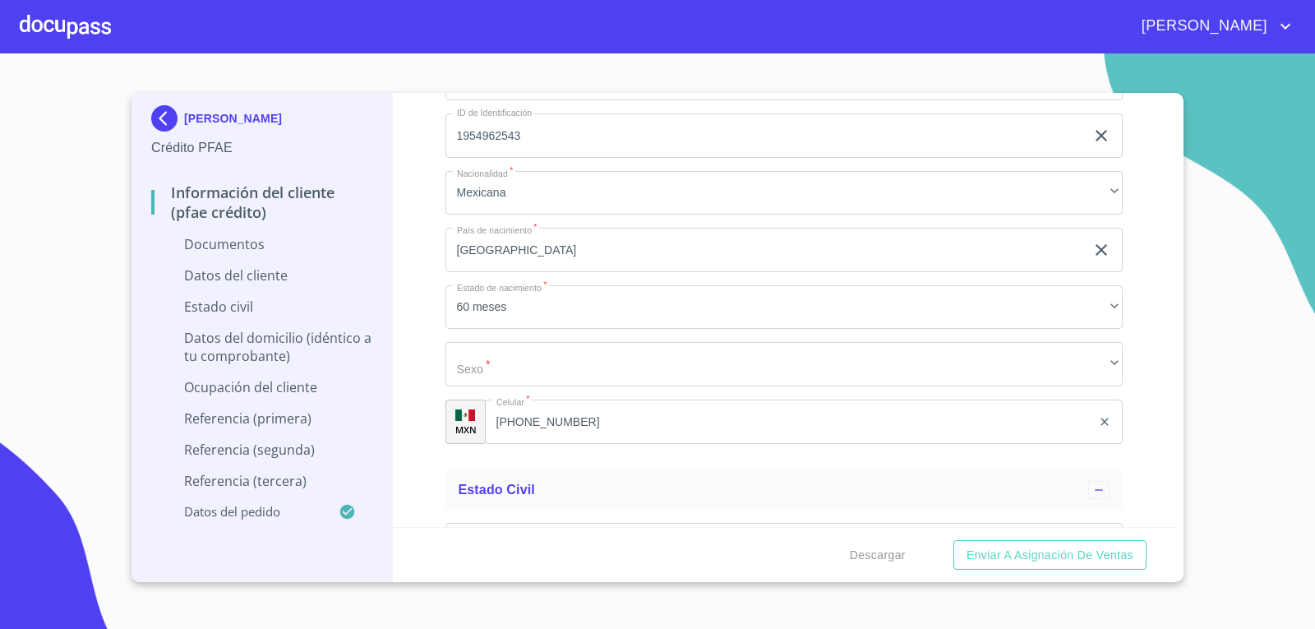
scroll to position [3368, 0]
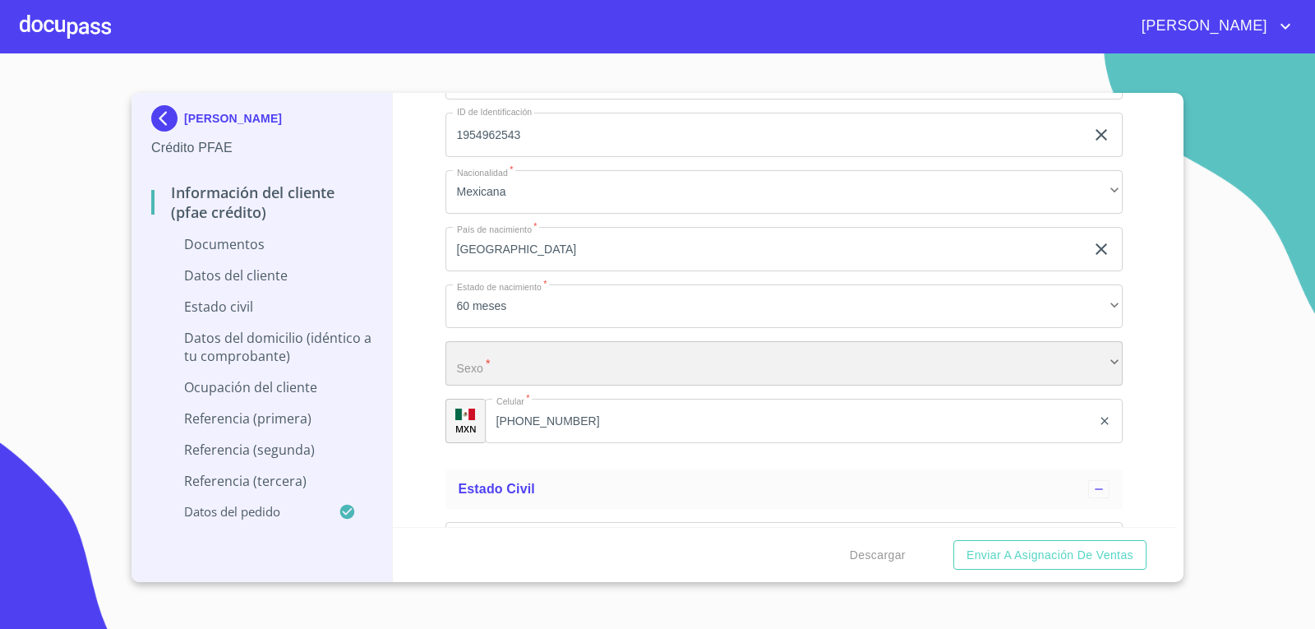
click at [571, 377] on div "​" at bounding box center [784, 363] width 678 height 44
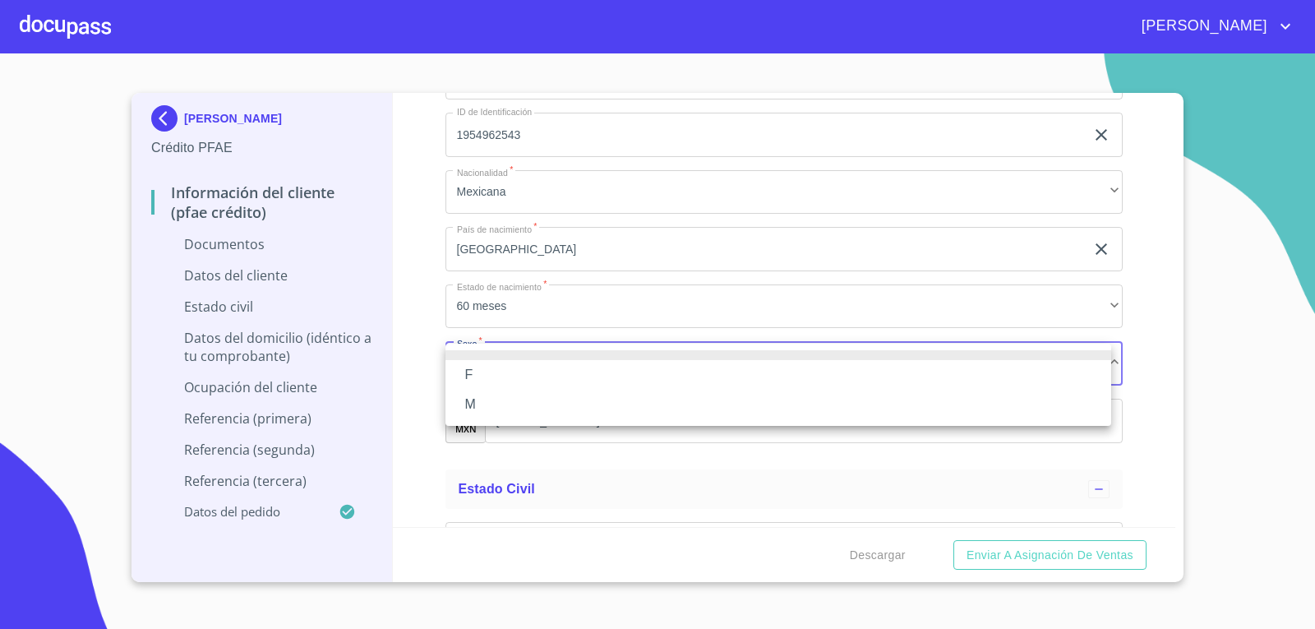
click at [479, 398] on li "M" at bounding box center [777, 404] width 665 height 30
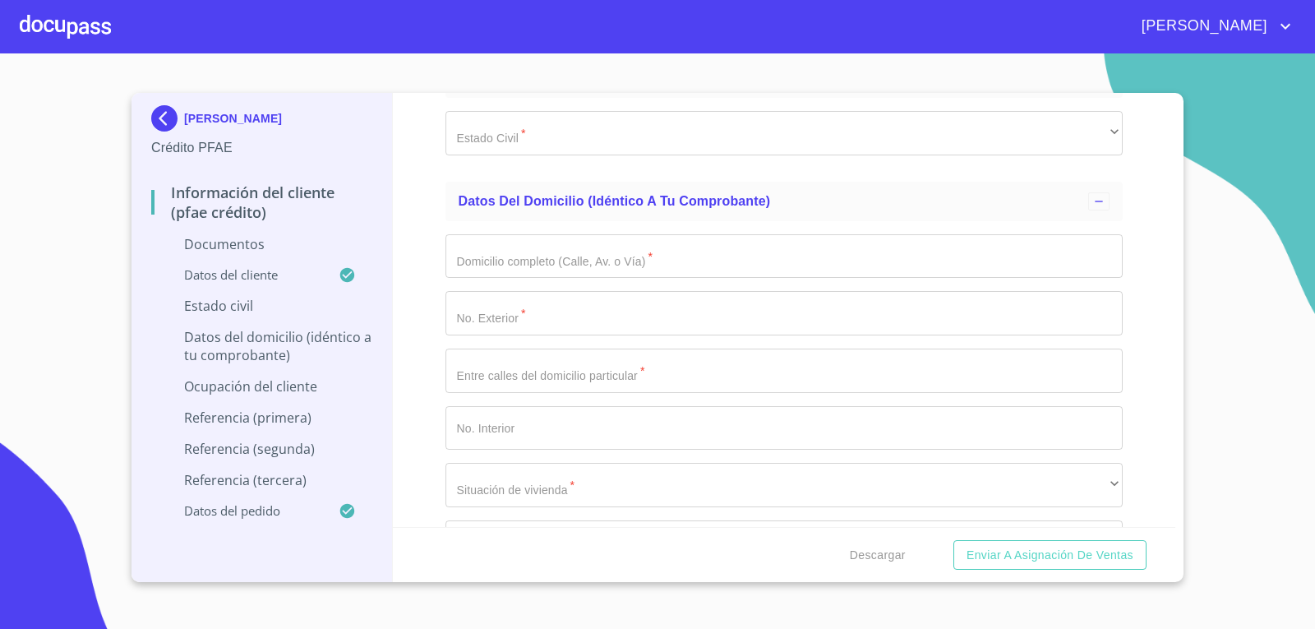
scroll to position [3697, 0]
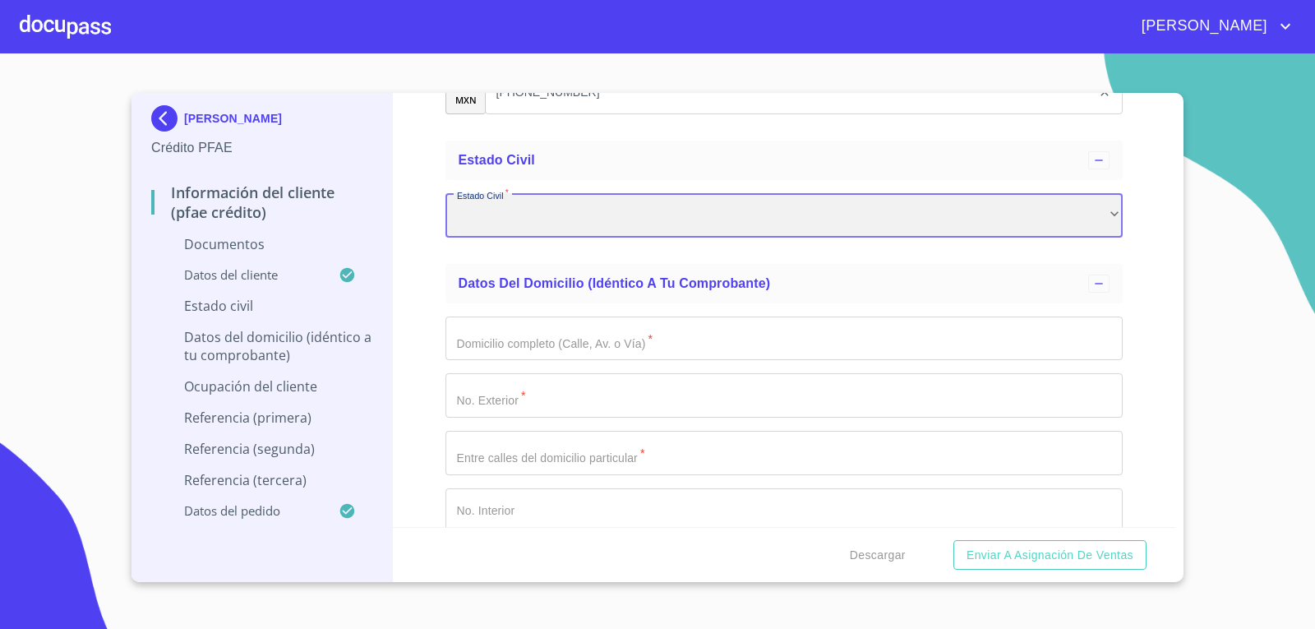
click at [541, 222] on div "​" at bounding box center [784, 215] width 678 height 44
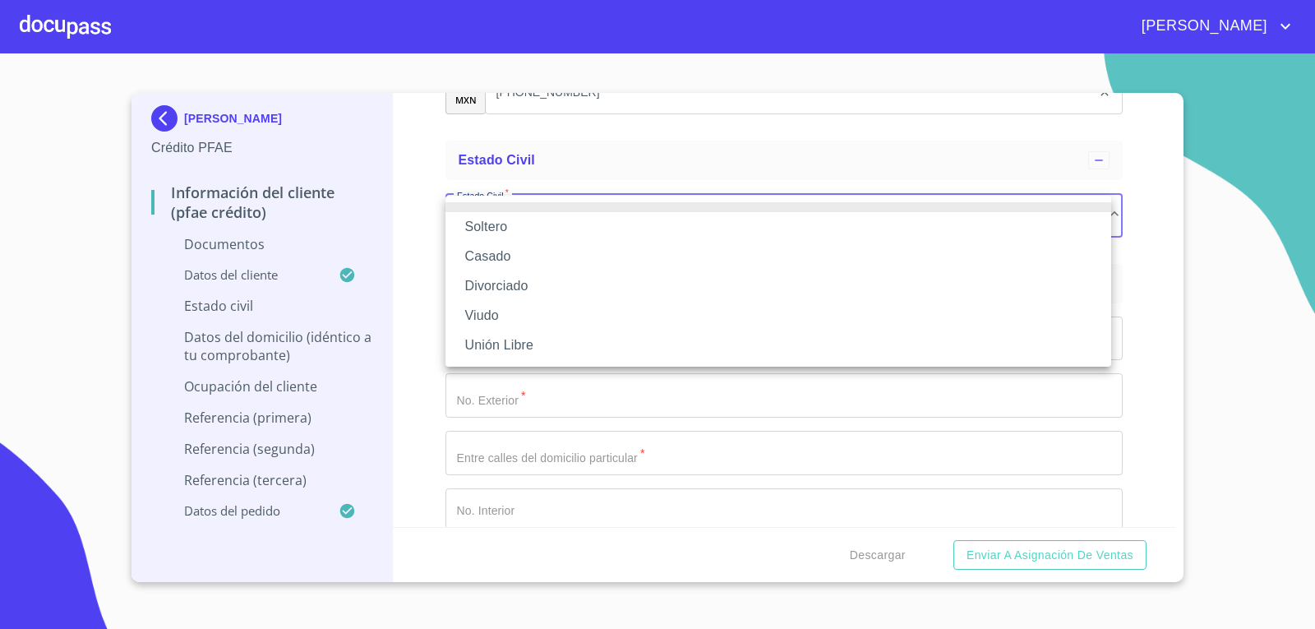
click at [499, 258] on li "Casado" at bounding box center [777, 257] width 665 height 30
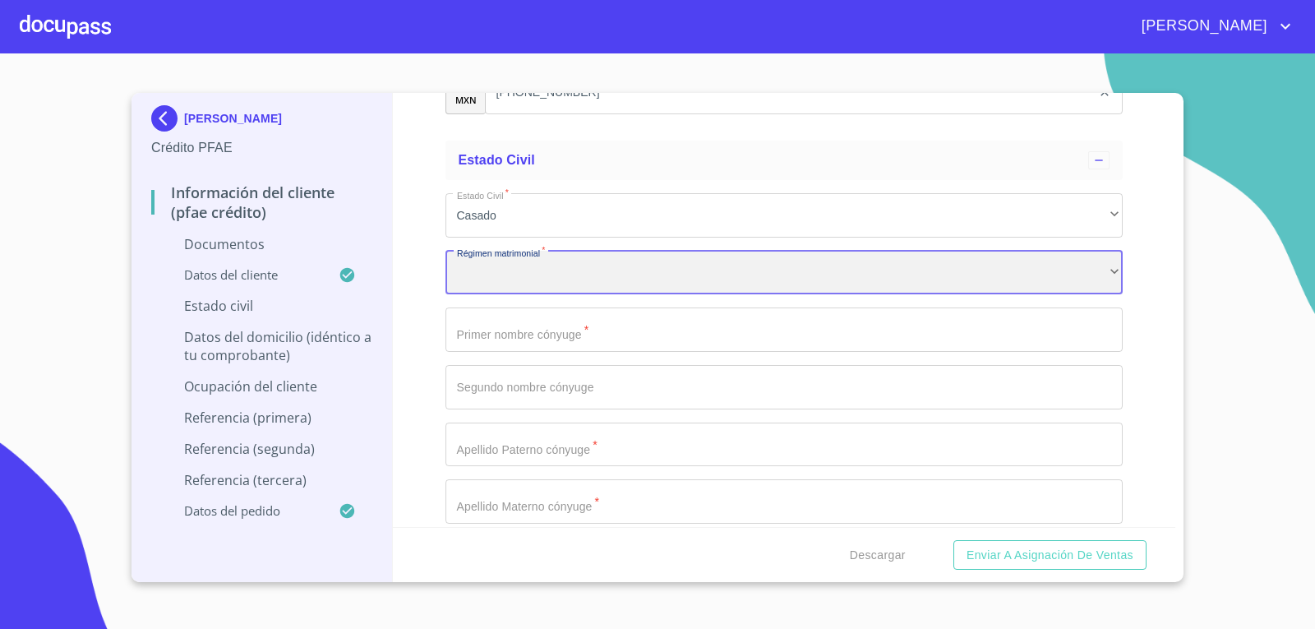
click at [1067, 272] on div "​" at bounding box center [784, 273] width 678 height 44
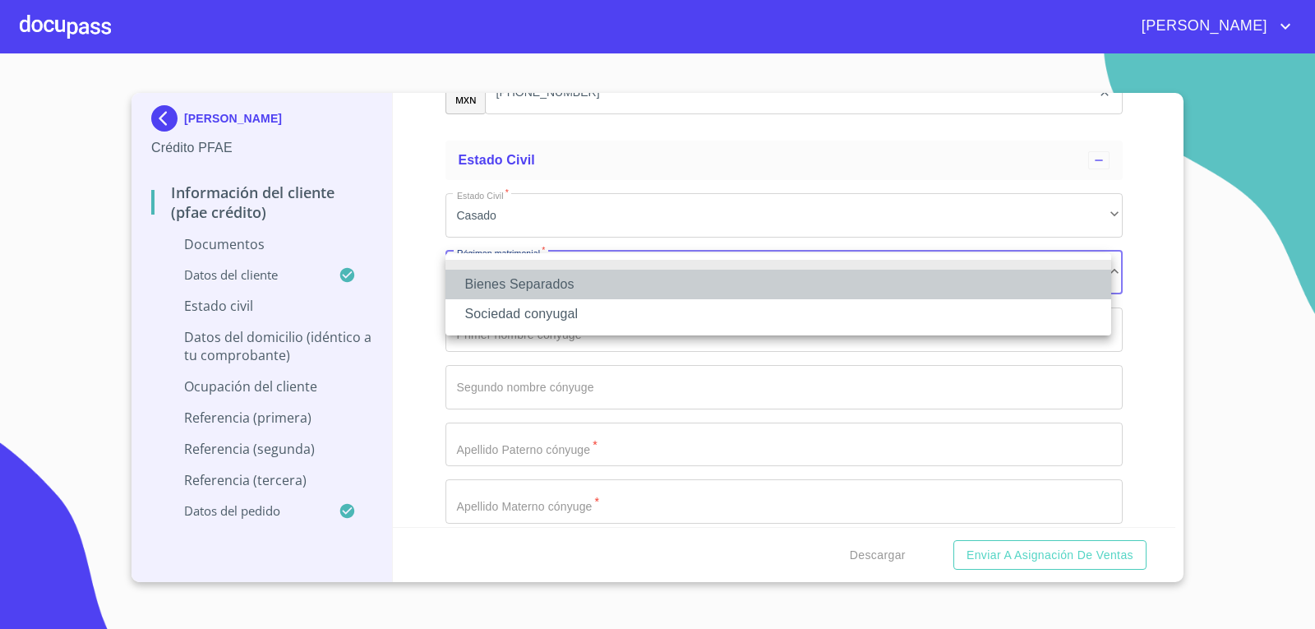
click at [564, 289] on li "Bienes Separados" at bounding box center [777, 284] width 665 height 30
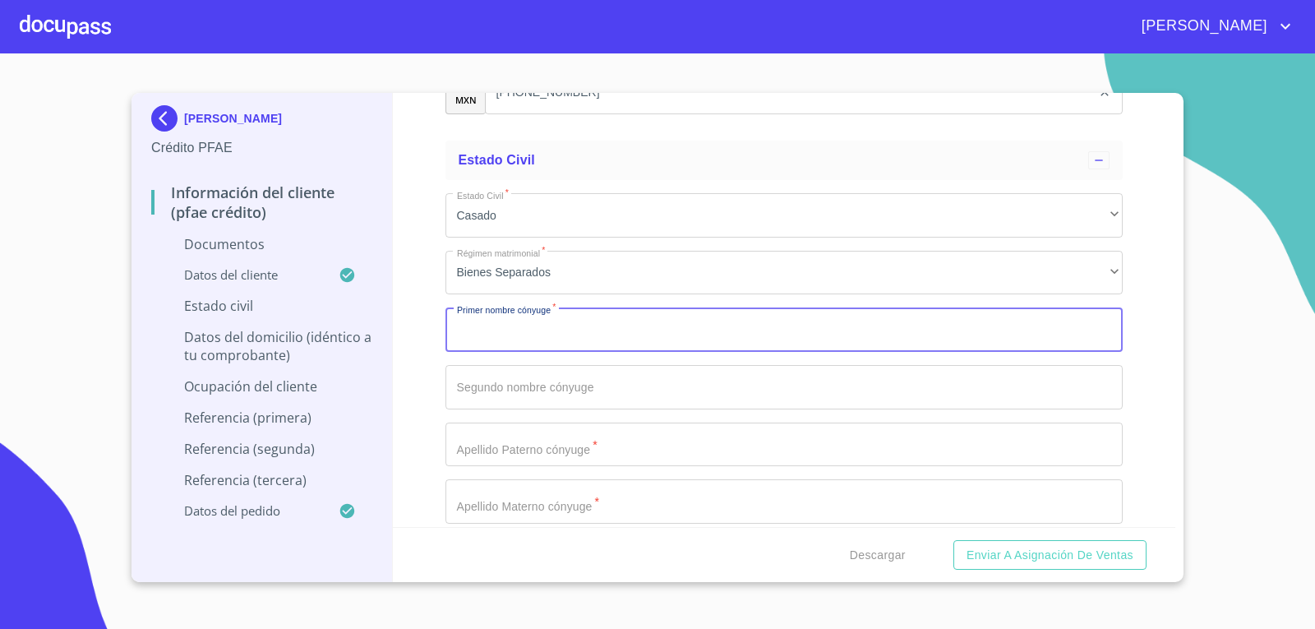
click at [671, 331] on input "Documento de identificación.   *" at bounding box center [784, 329] width 678 height 44
click at [537, 329] on input "Documento de identificación.   *" at bounding box center [784, 329] width 678 height 44
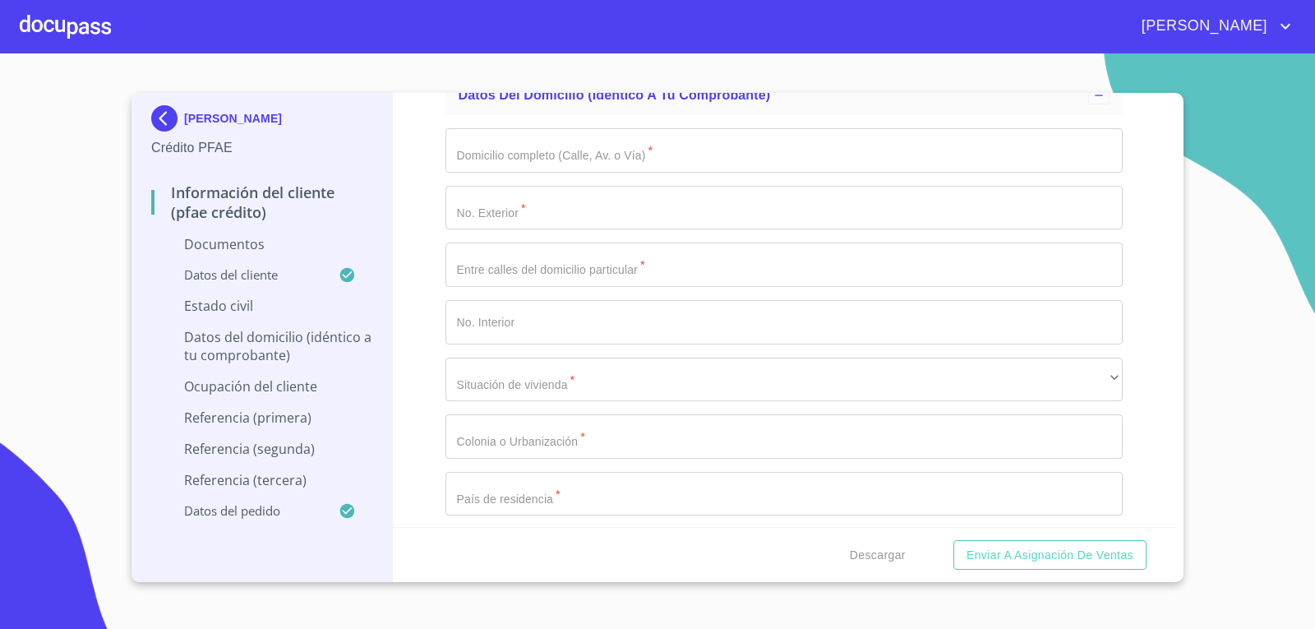
scroll to position [4272, 0]
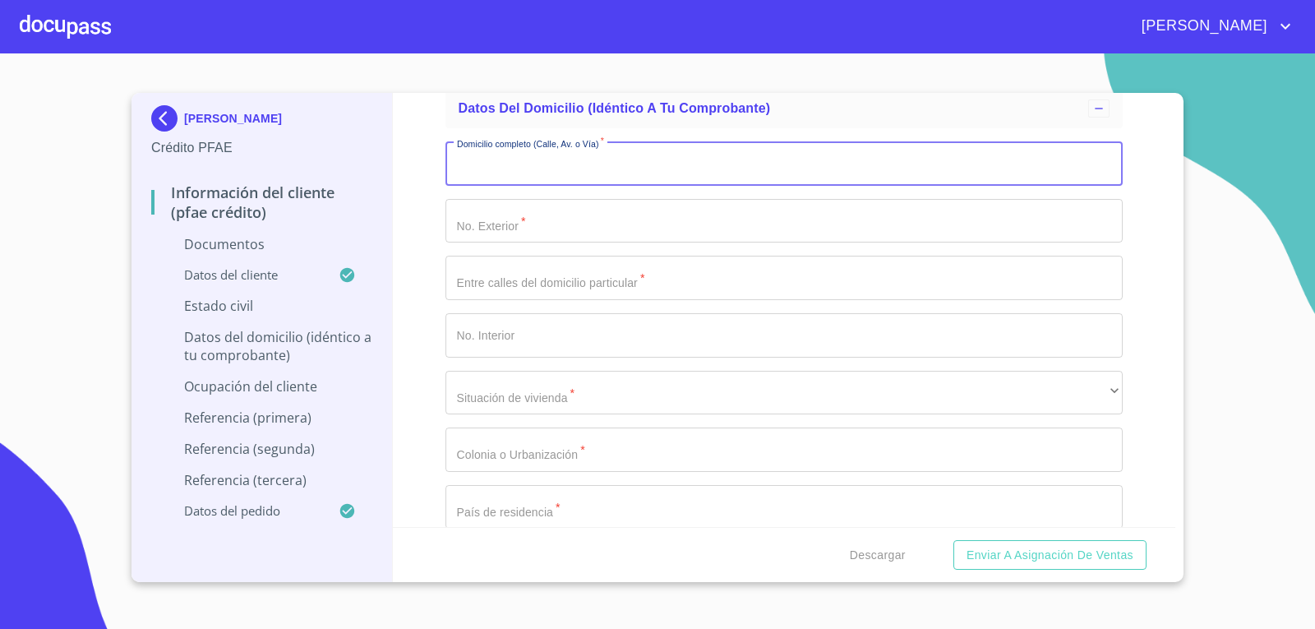
click at [601, 173] on input "Documento de identificación.   *" at bounding box center [784, 163] width 678 height 44
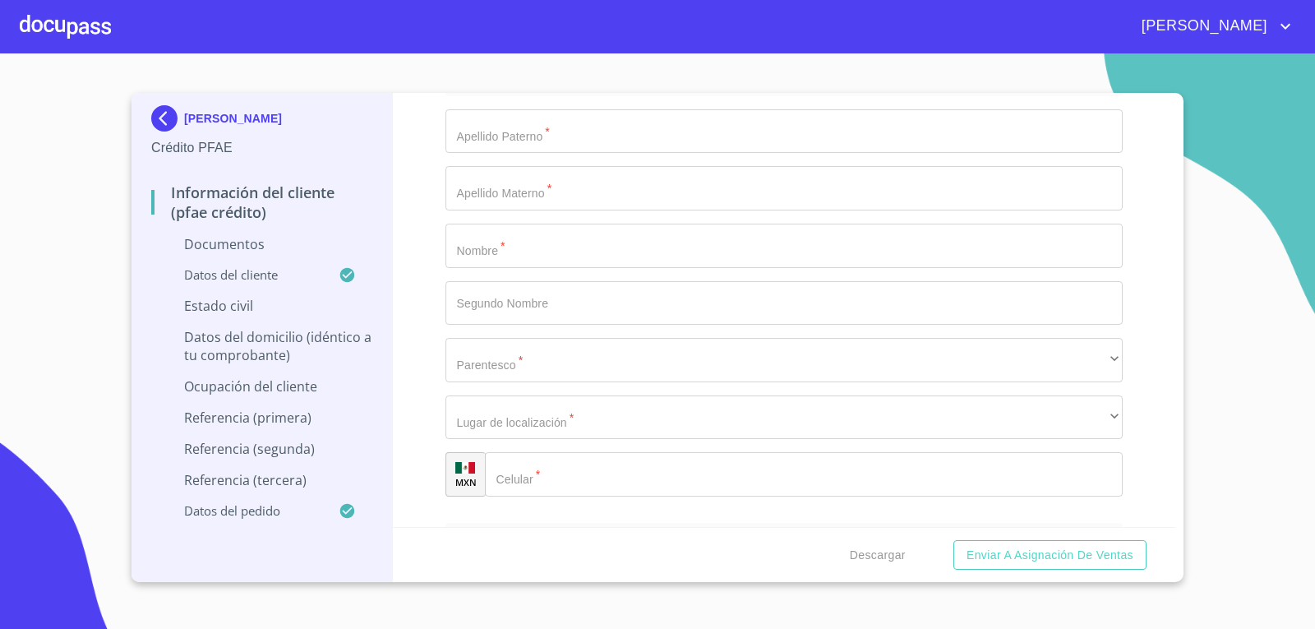
scroll to position [7615, 0]
